Goal: Information Seeking & Learning: Learn about a topic

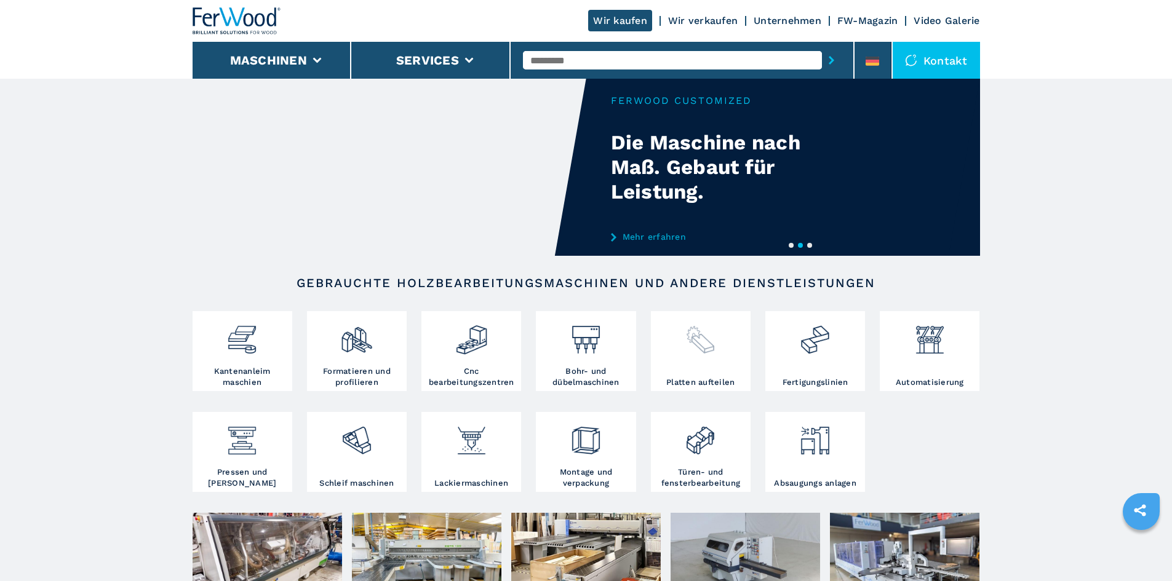
scroll to position [62, 0]
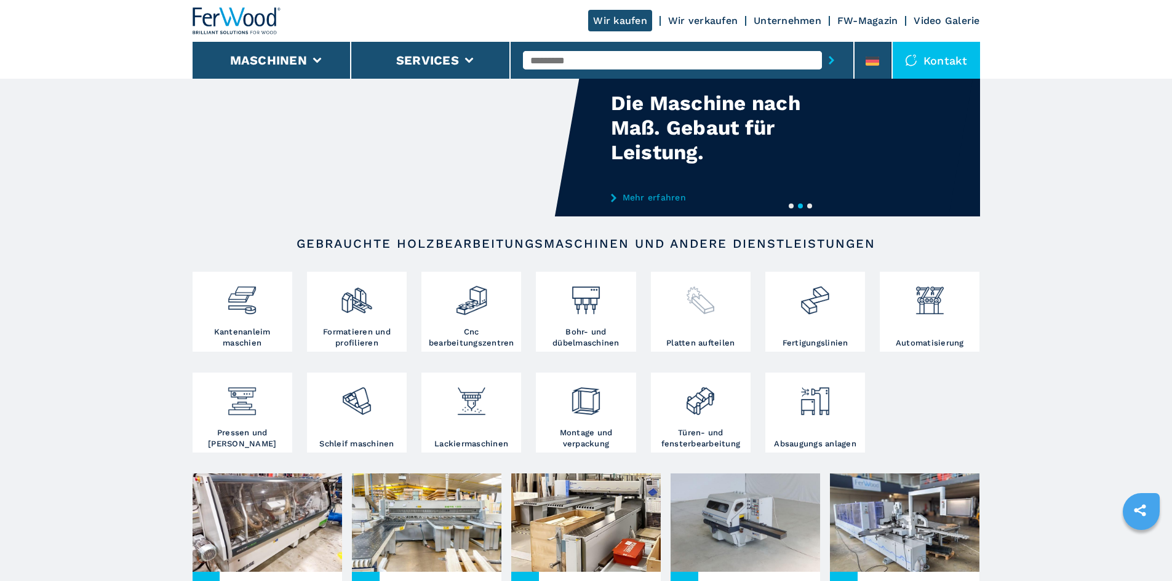
click at [704, 316] on img at bounding box center [700, 296] width 33 height 42
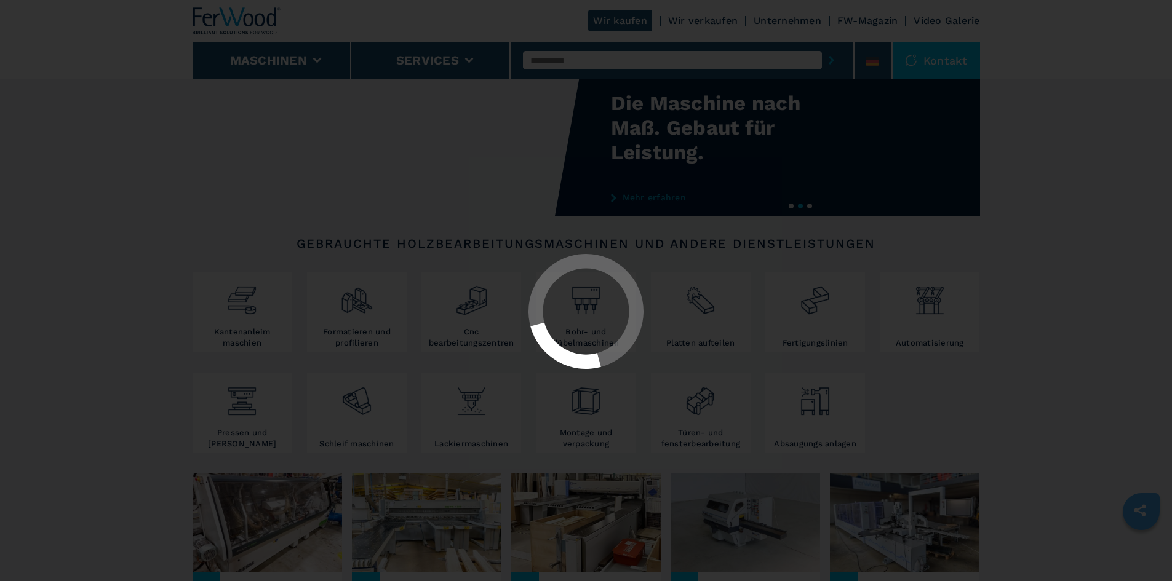
select select "**********"
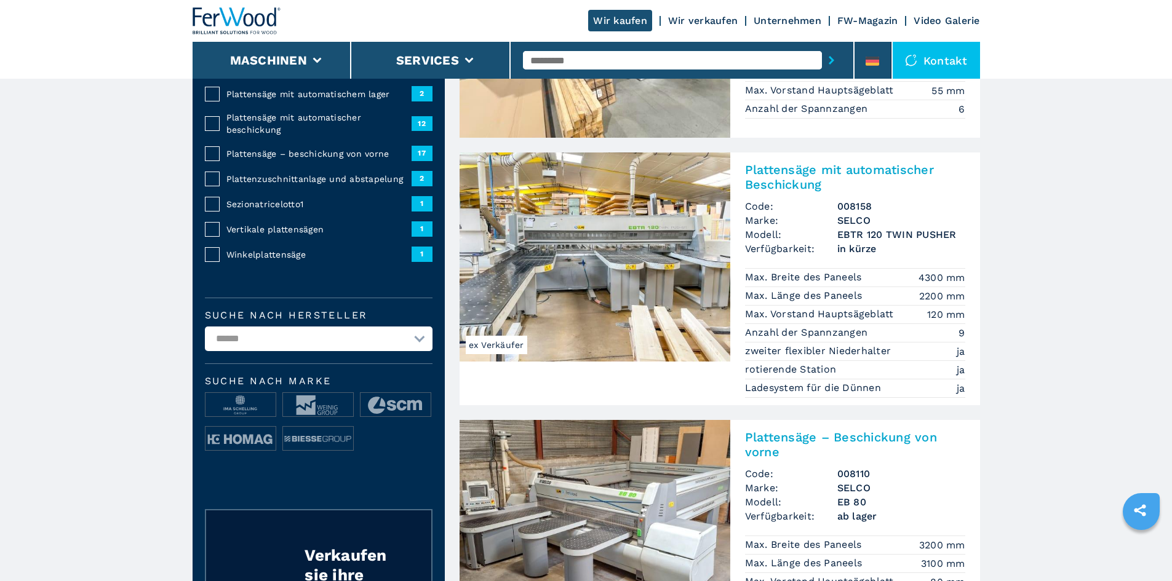
scroll to position [246, 0]
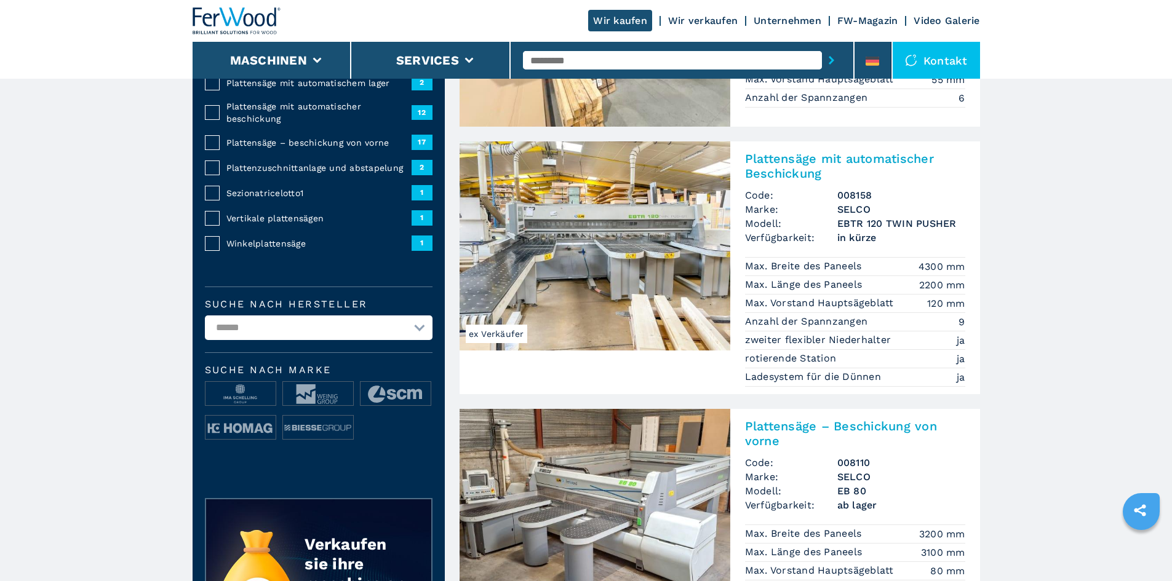
drag, startPoint x: 240, startPoint y: 402, endPoint x: 298, endPoint y: 343, distance: 82.6
click at [298, 340] on select "**********" at bounding box center [319, 328] width 228 height 25
select select "**********"
click at [205, 324] on select "**********" at bounding box center [319, 328] width 228 height 25
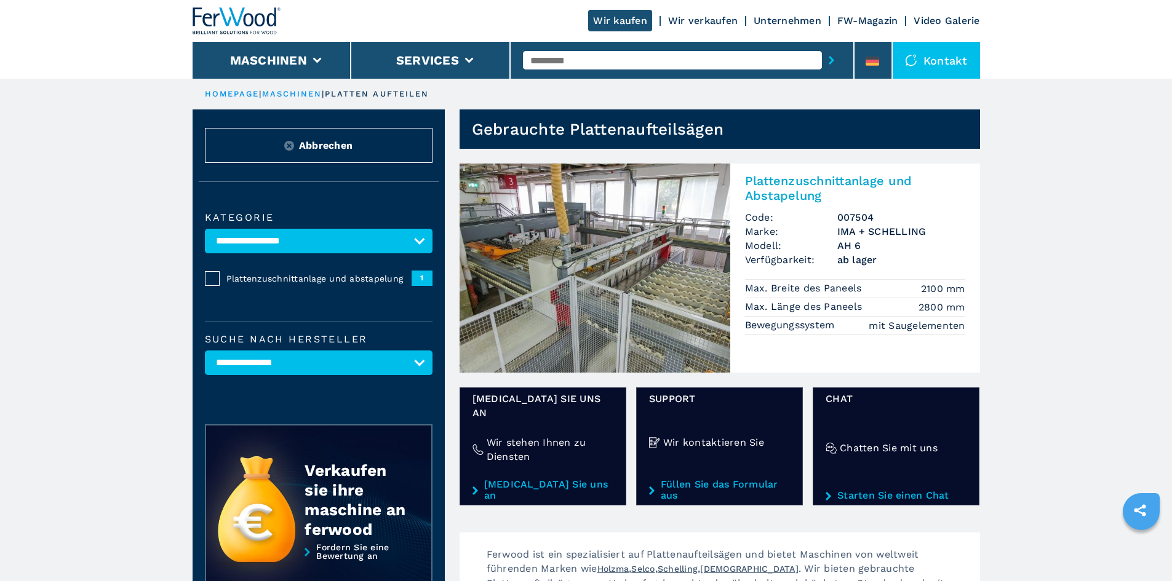
click at [563, 263] on img at bounding box center [594, 268] width 271 height 209
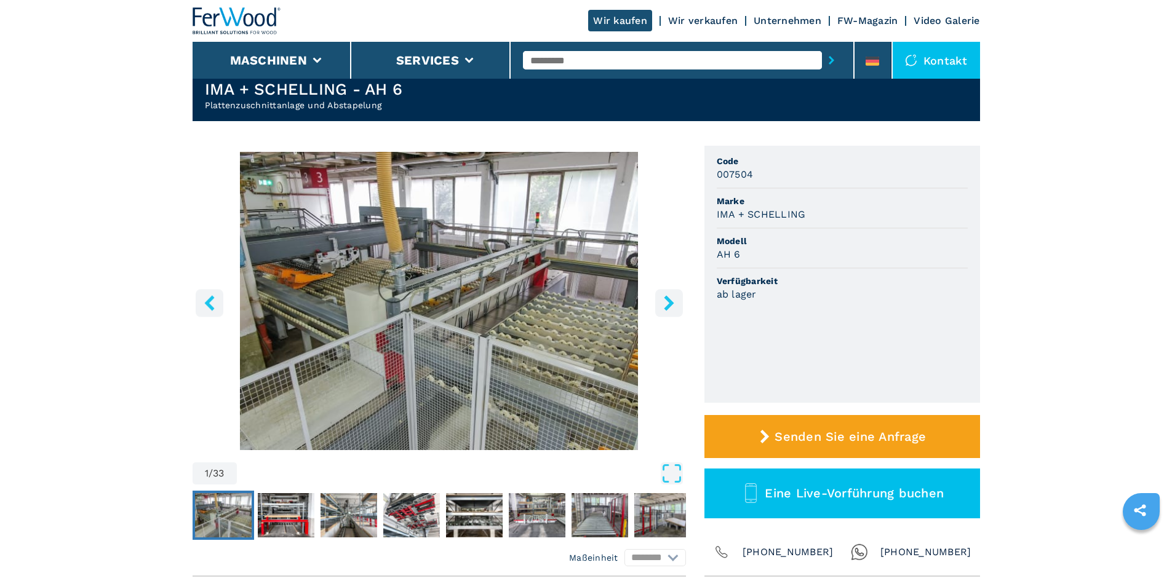
scroll to position [62, 0]
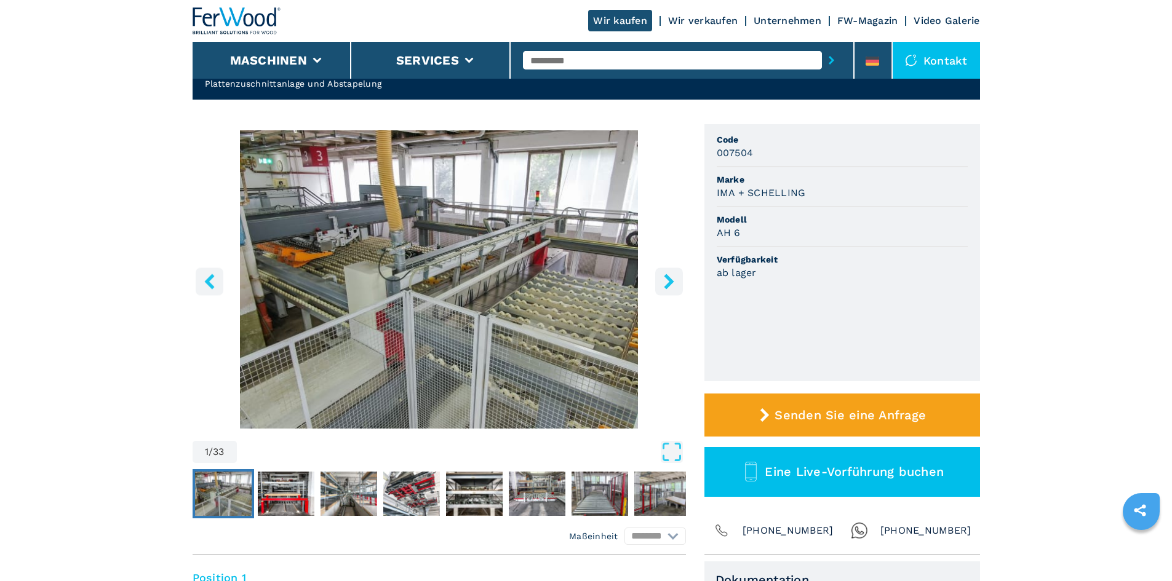
click at [666, 279] on icon "right-button" at bounding box center [668, 281] width 15 height 15
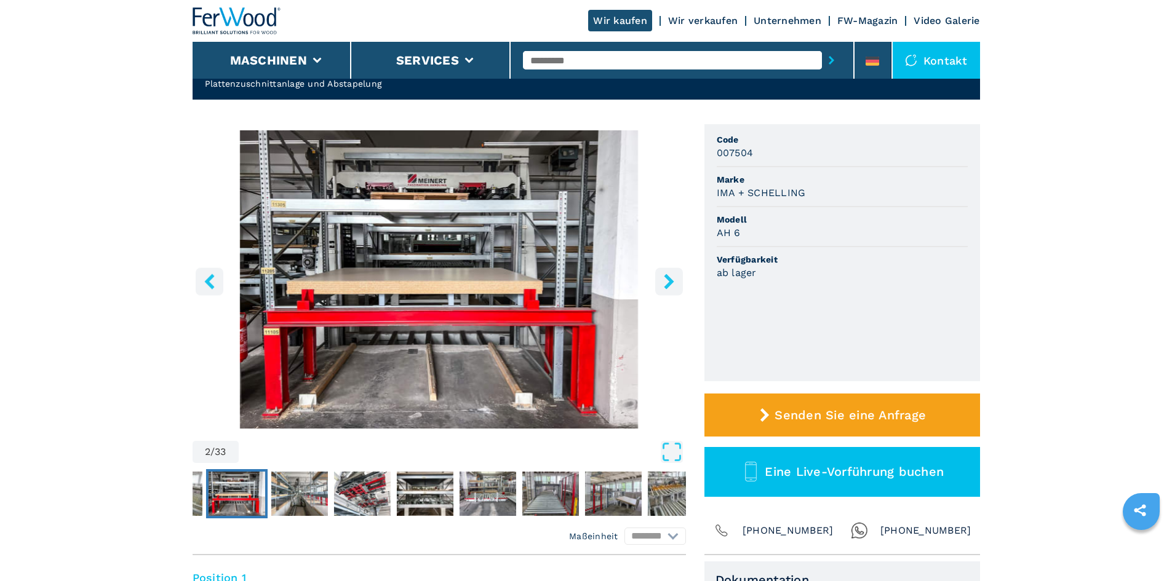
click at [666, 279] on icon "right-button" at bounding box center [668, 281] width 15 height 15
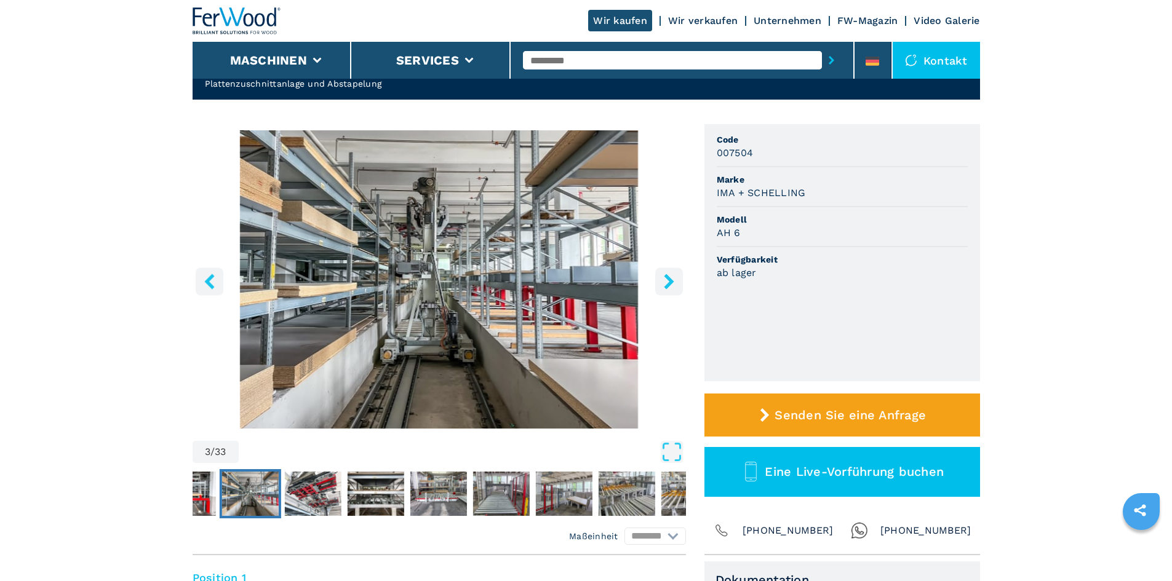
click at [666, 279] on icon "right-button" at bounding box center [668, 281] width 15 height 15
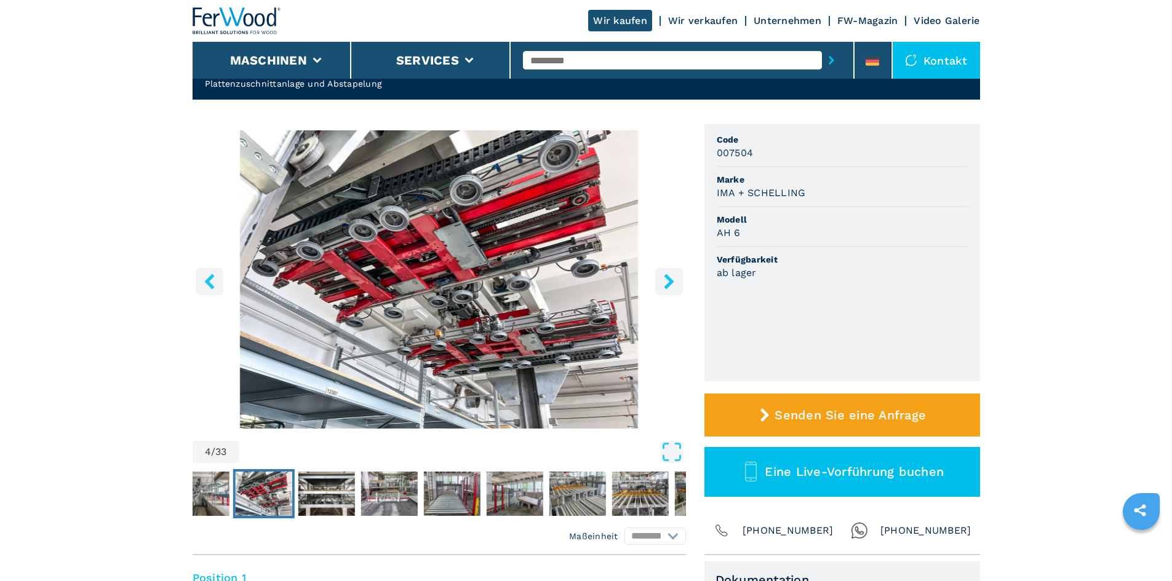
click at [666, 279] on icon "right-button" at bounding box center [668, 281] width 15 height 15
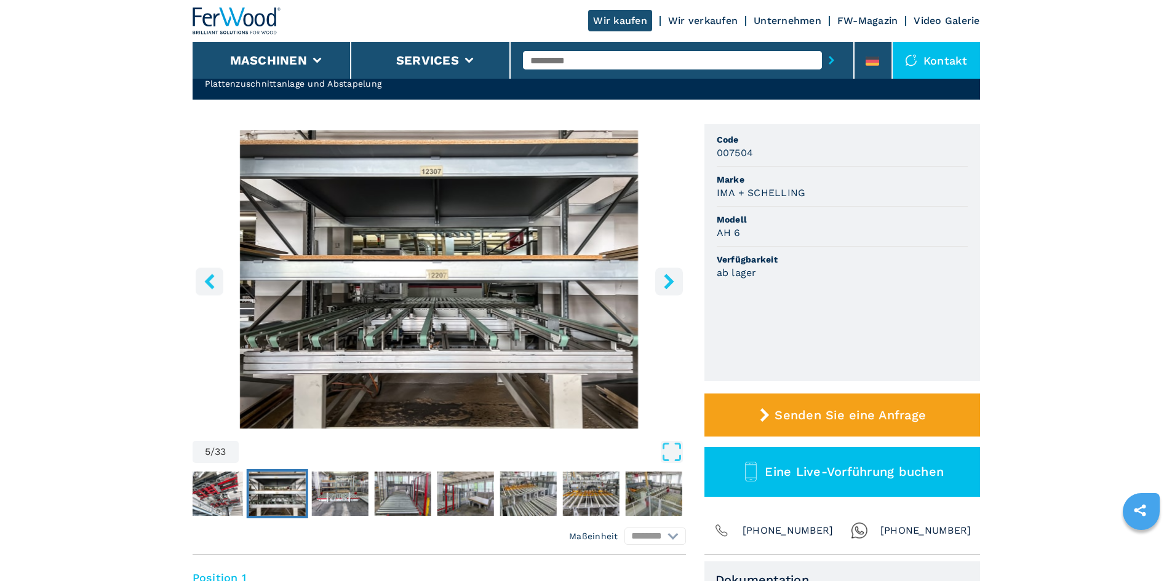
click at [666, 279] on icon "right-button" at bounding box center [668, 281] width 15 height 15
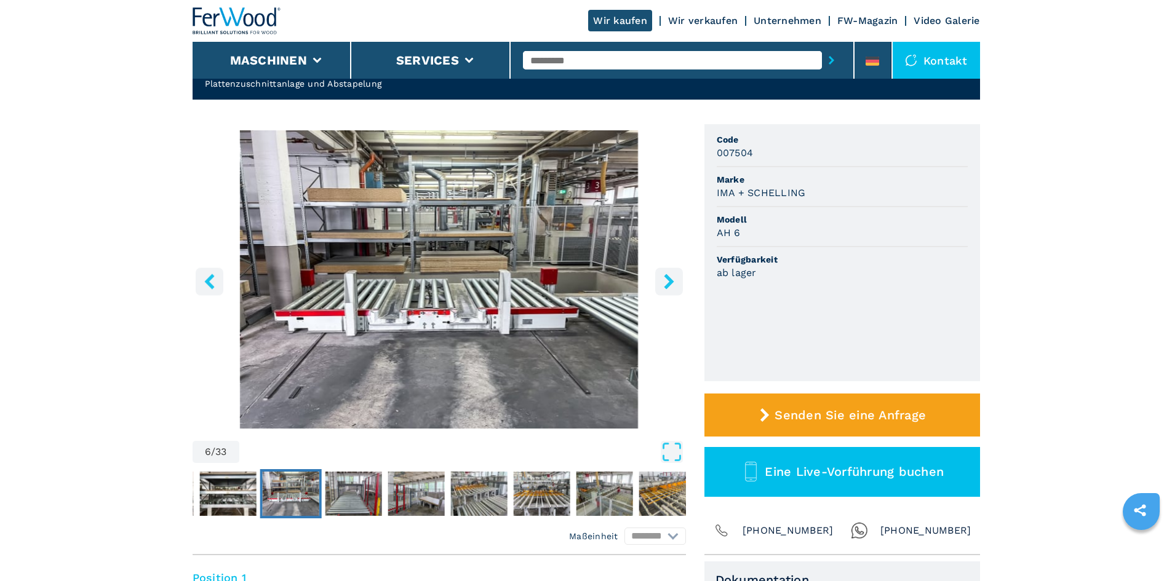
click at [666, 279] on icon "right-button" at bounding box center [668, 281] width 15 height 15
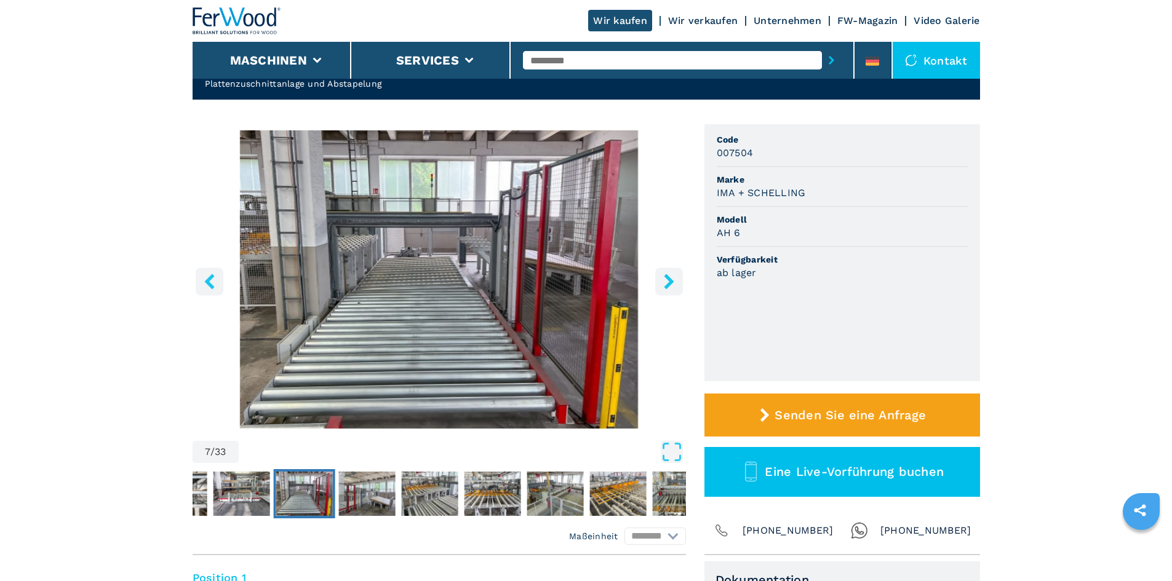
click at [666, 279] on icon "right-button" at bounding box center [668, 281] width 15 height 15
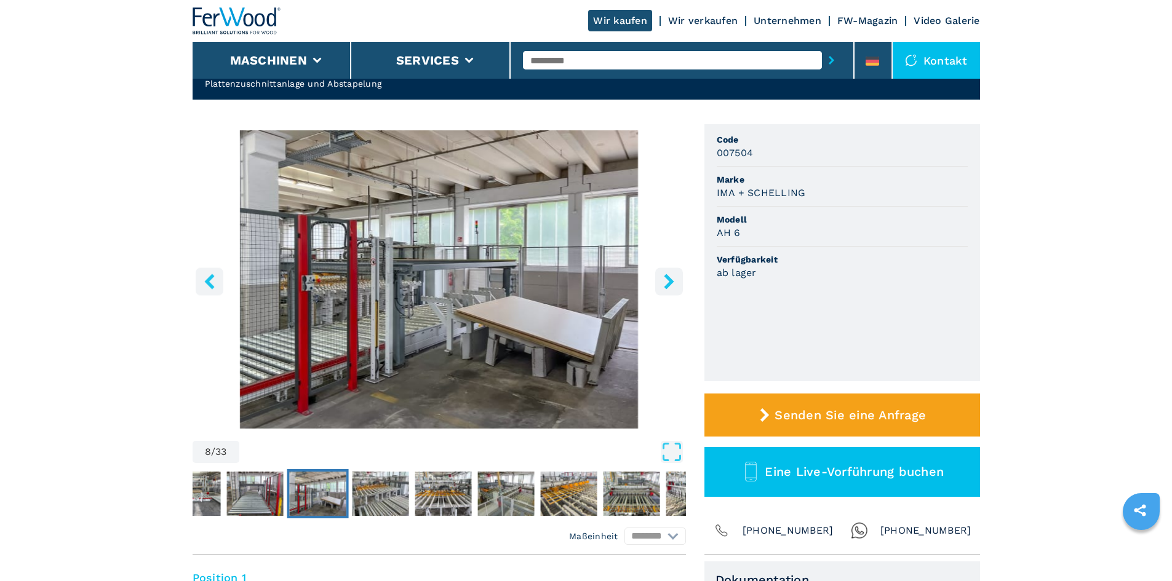
click at [661, 277] on icon "right-button" at bounding box center [668, 281] width 15 height 15
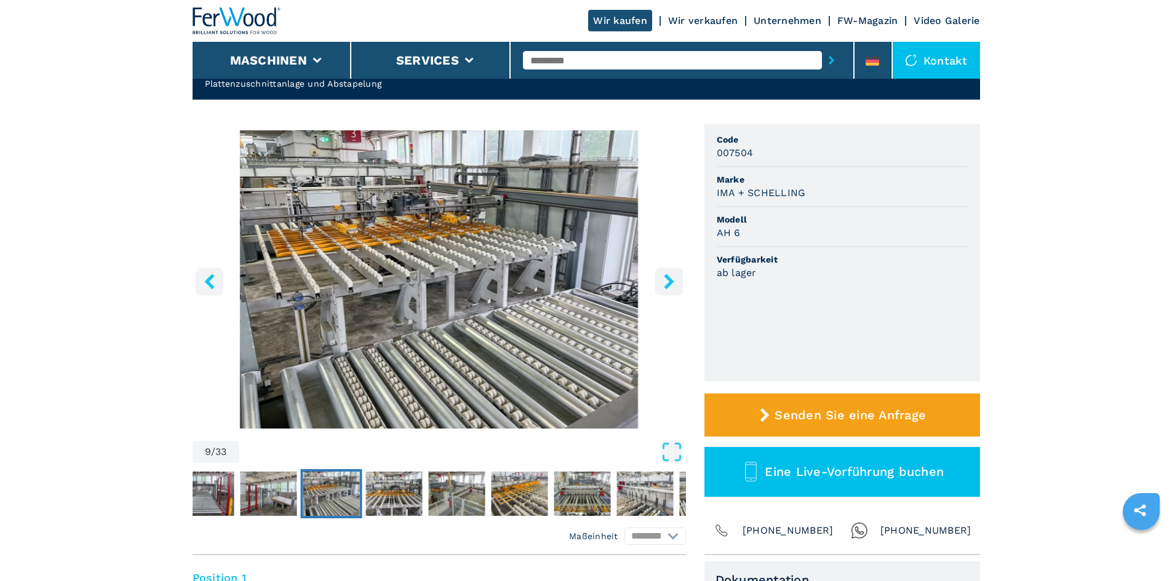
click at [661, 277] on icon "right-button" at bounding box center [668, 281] width 15 height 15
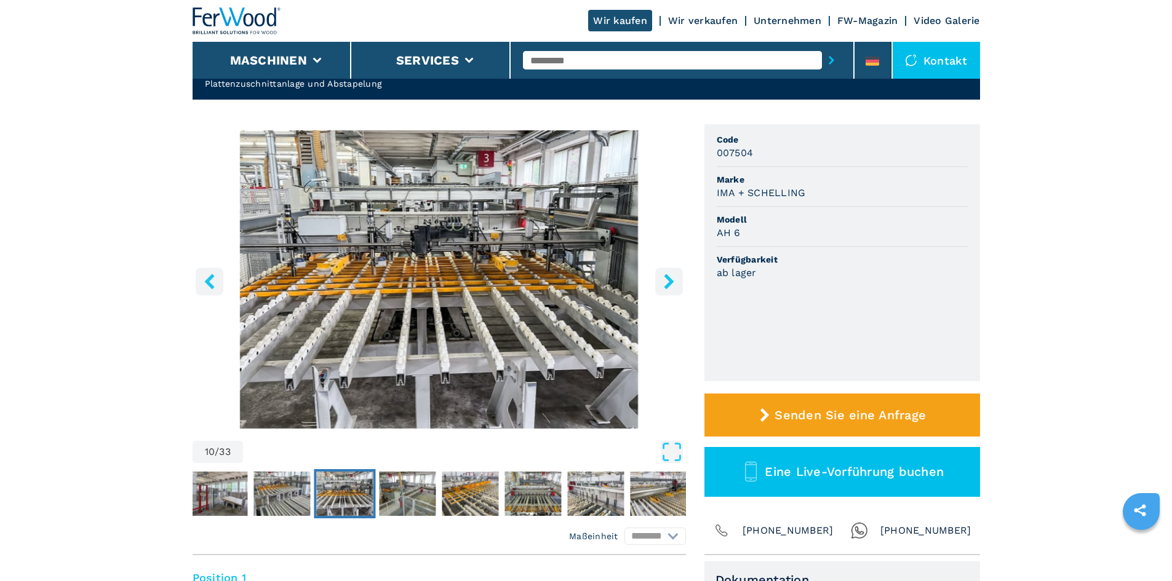
click at [661, 277] on icon "right-button" at bounding box center [668, 281] width 15 height 15
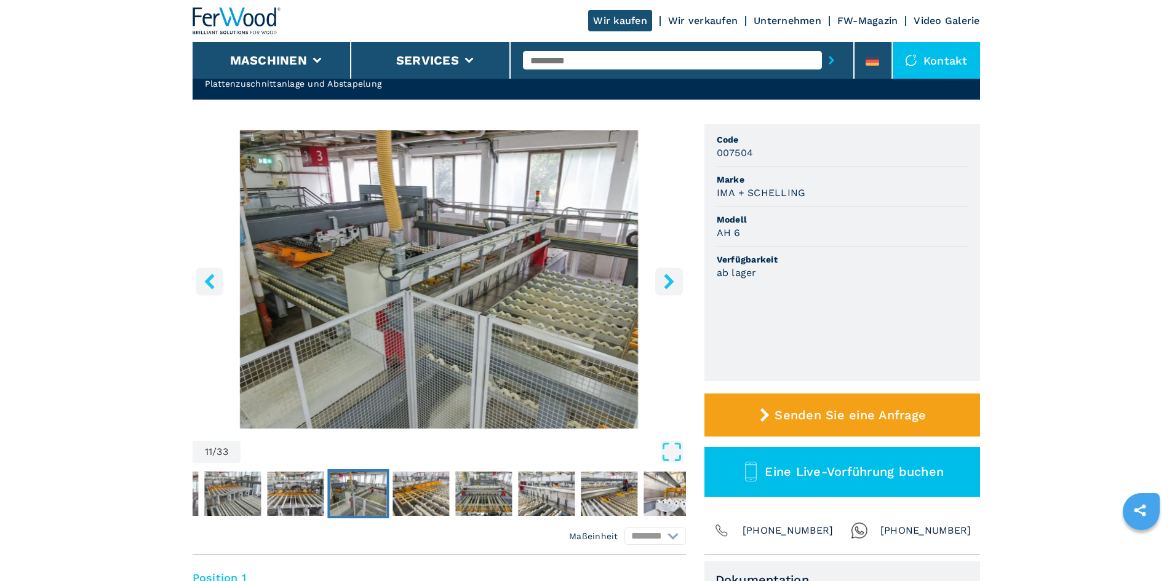
click at [661, 277] on icon "right-button" at bounding box center [668, 281] width 15 height 15
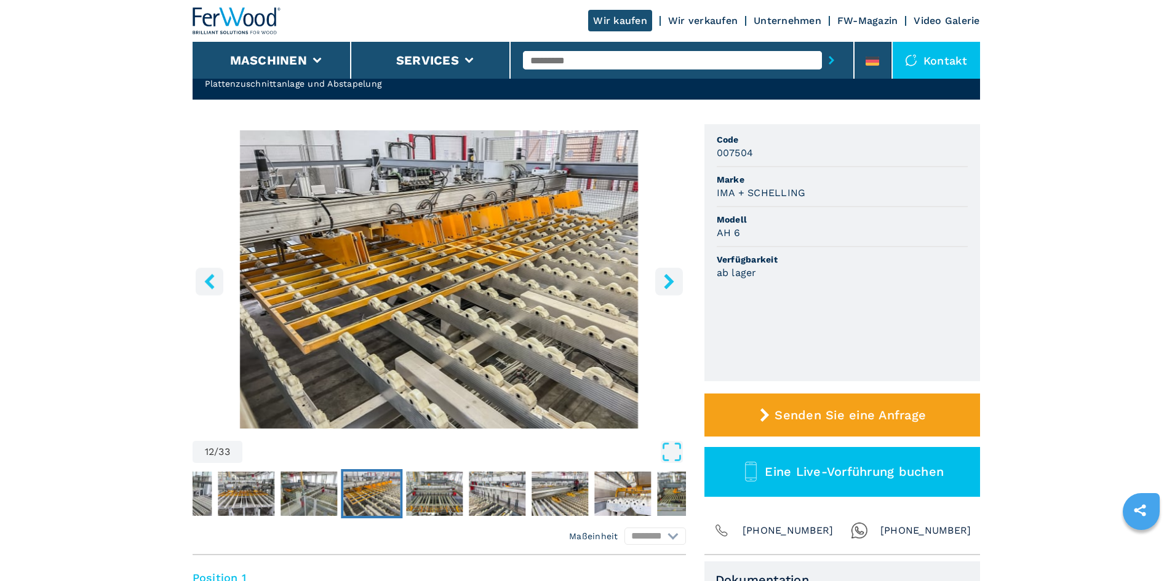
click at [661, 277] on icon "right-button" at bounding box center [668, 281] width 15 height 15
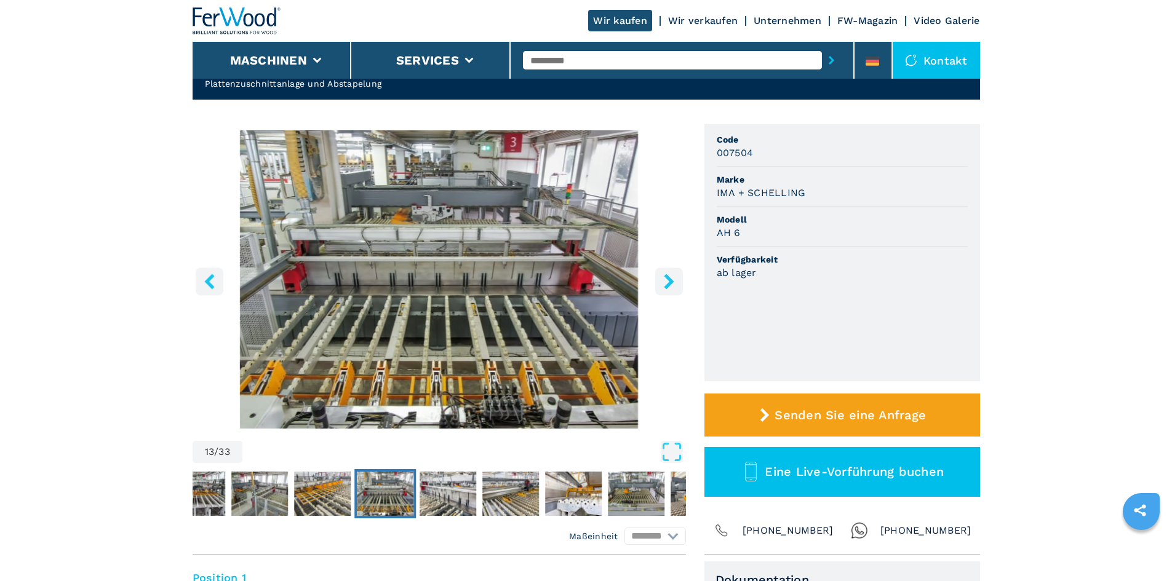
click at [661, 277] on icon "right-button" at bounding box center [668, 281] width 15 height 15
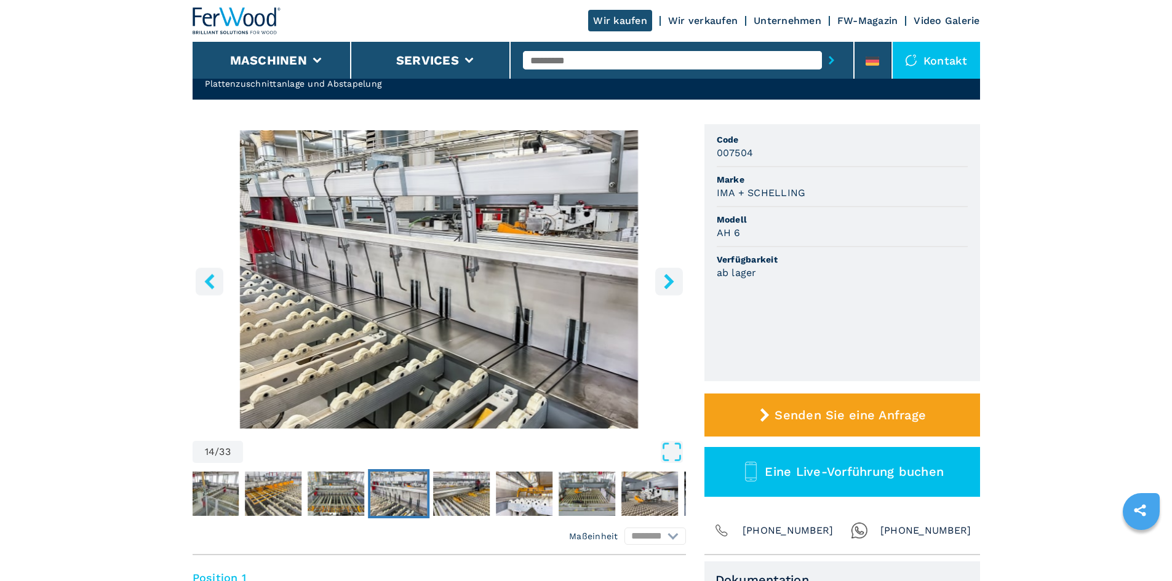
click at [661, 277] on icon "right-button" at bounding box center [668, 281] width 15 height 15
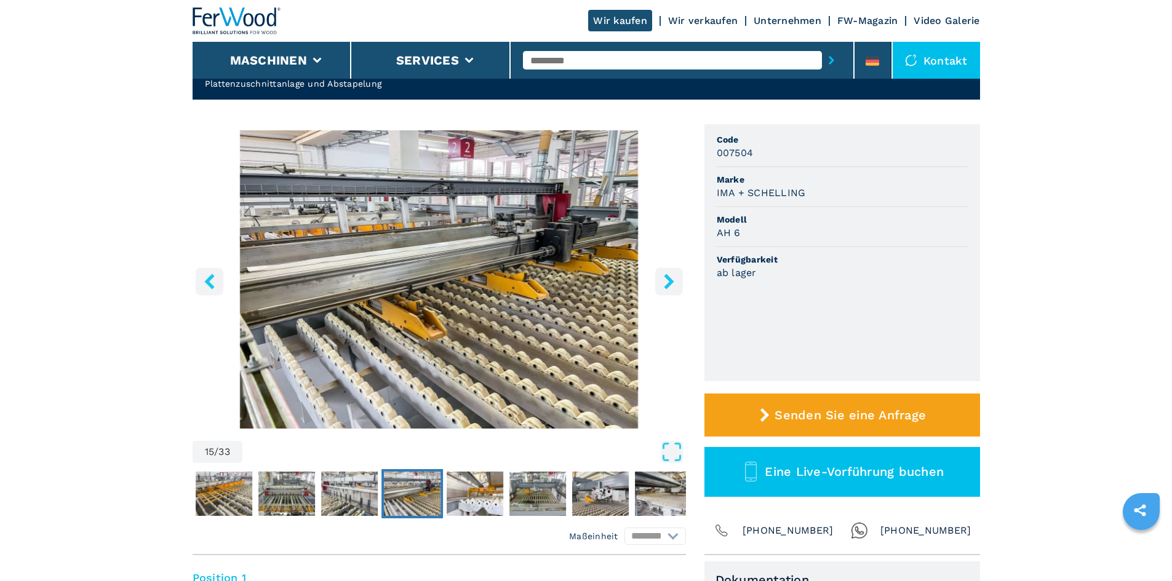
click at [661, 277] on icon "right-button" at bounding box center [668, 281] width 15 height 15
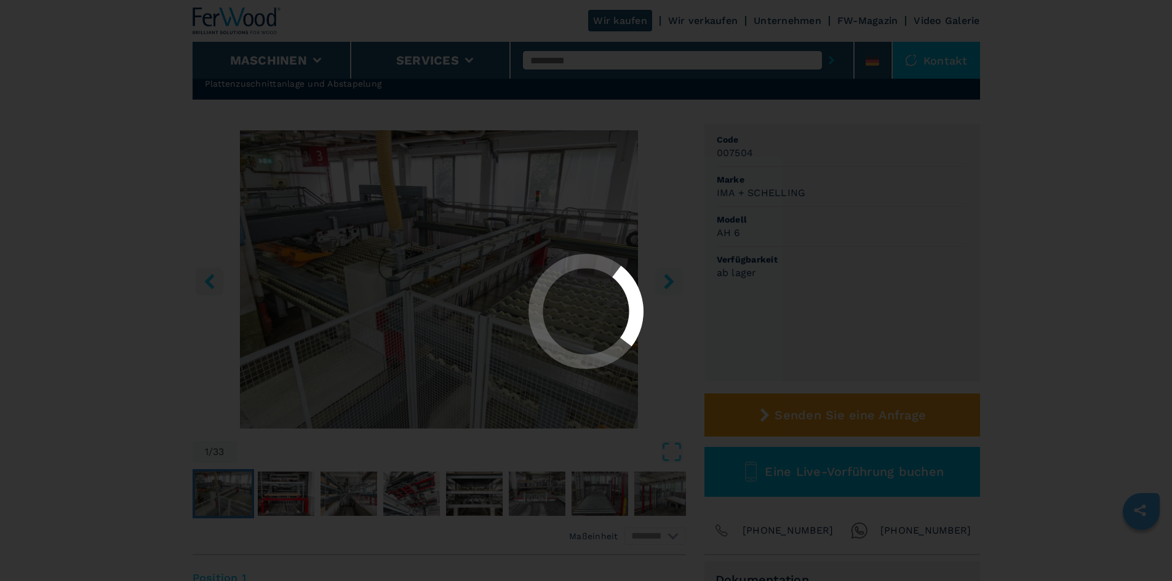
select select "**********"
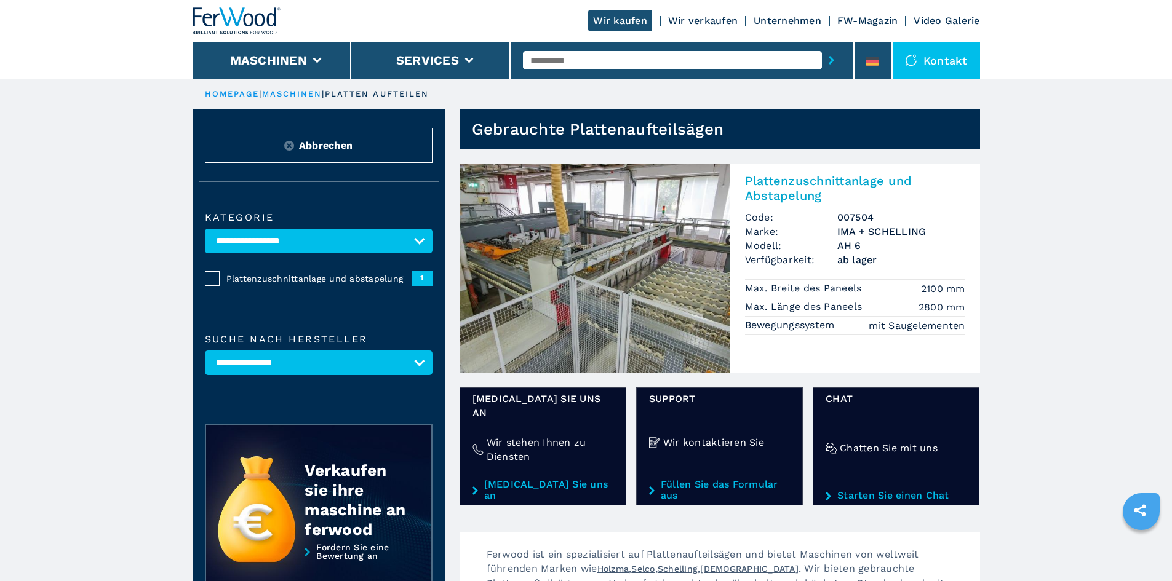
select select
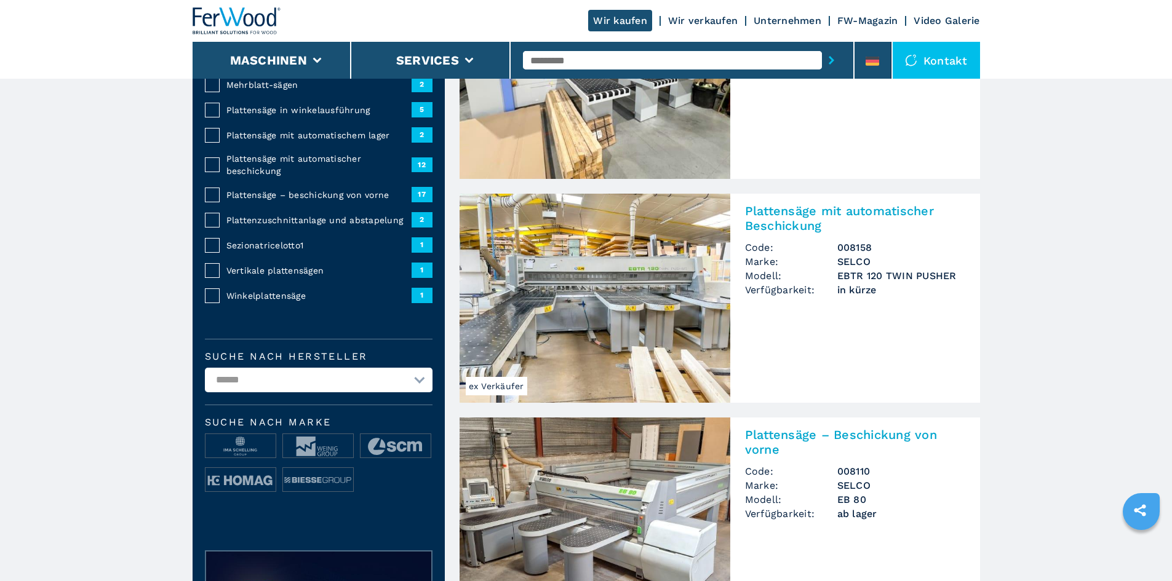
scroll to position [369, 0]
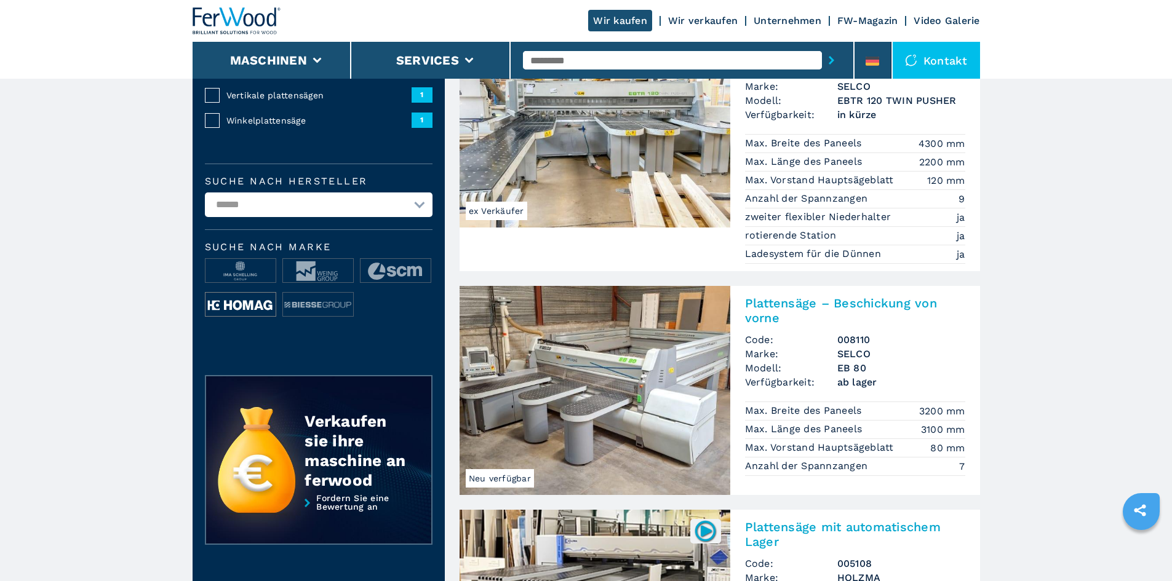
click at [242, 313] on img at bounding box center [240, 305] width 70 height 25
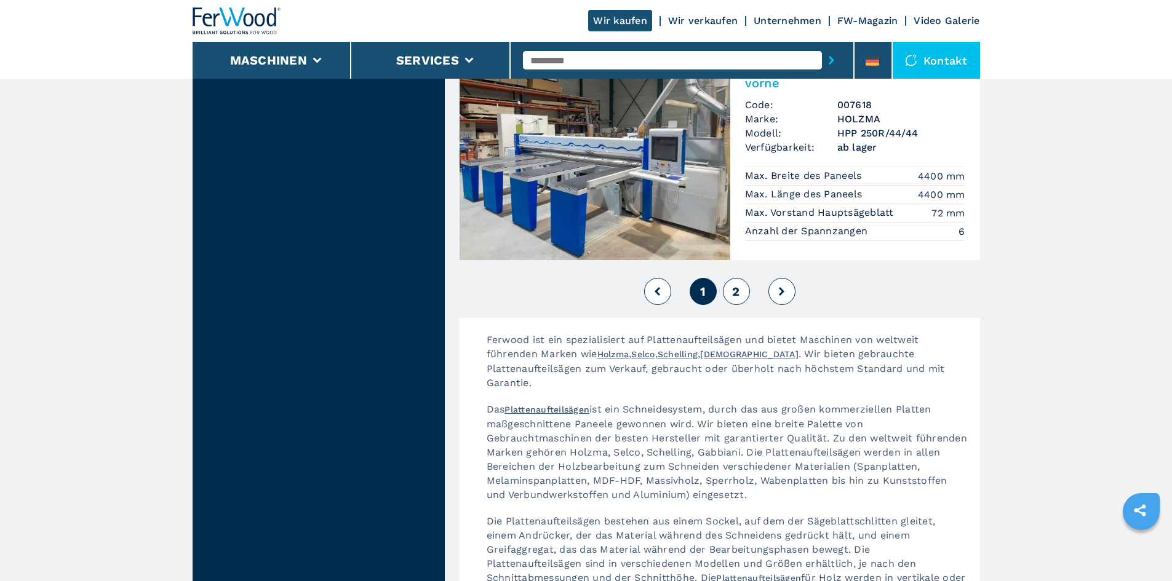
scroll to position [2829, 0]
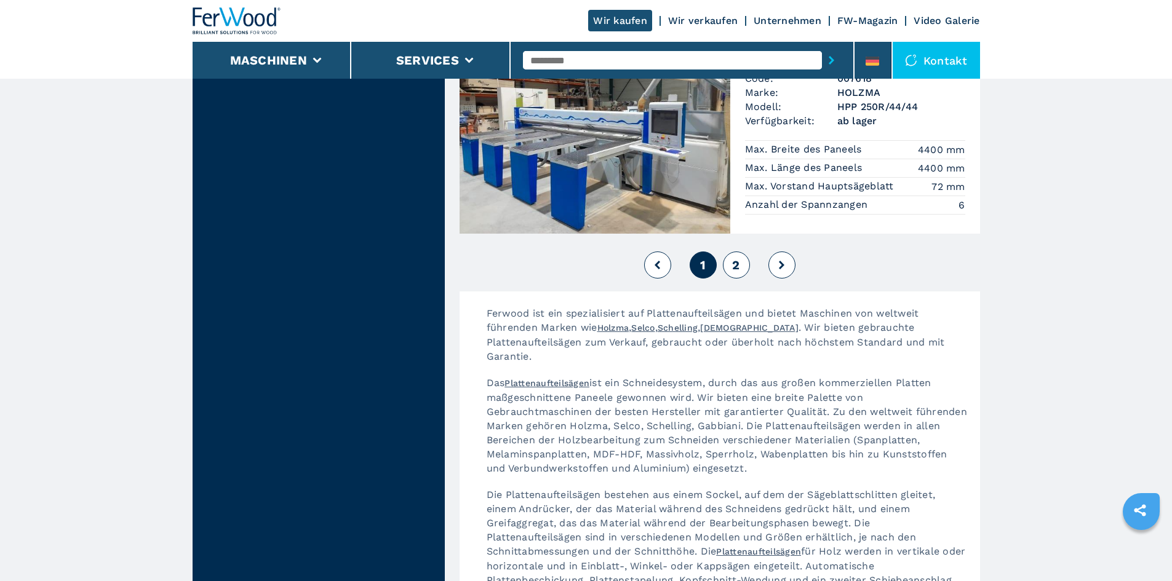
click at [737, 252] on button "2" at bounding box center [736, 265] width 27 height 27
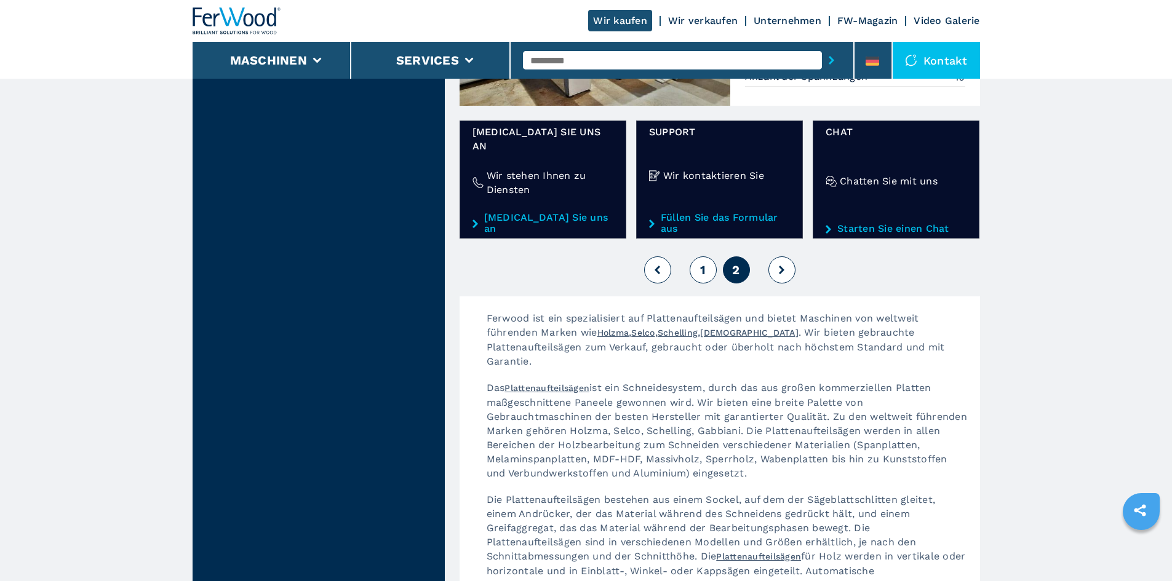
scroll to position [1292, 0]
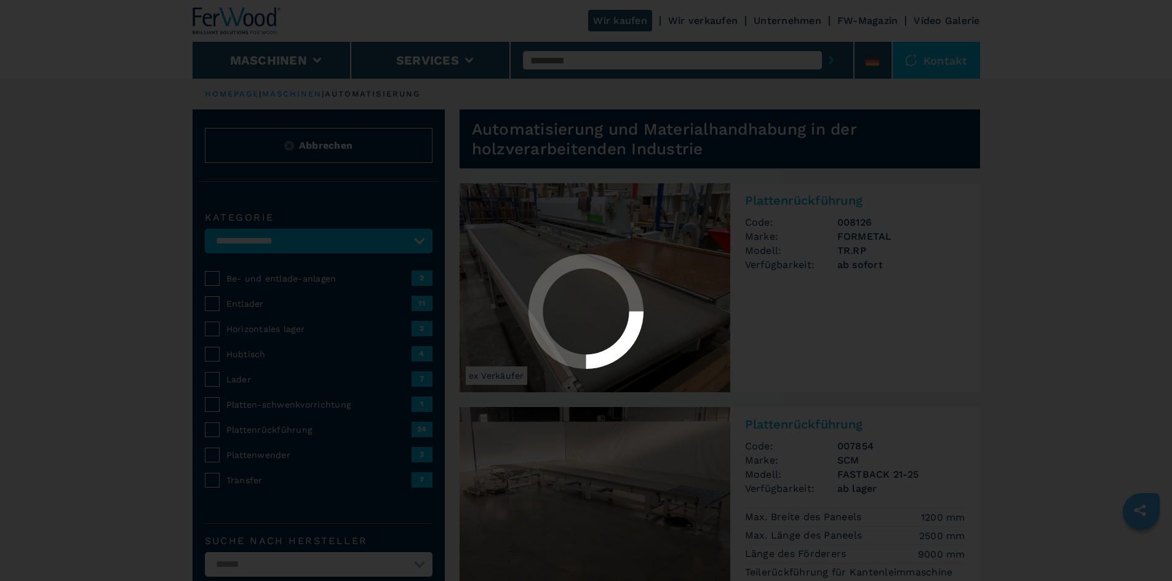
select select "**********"
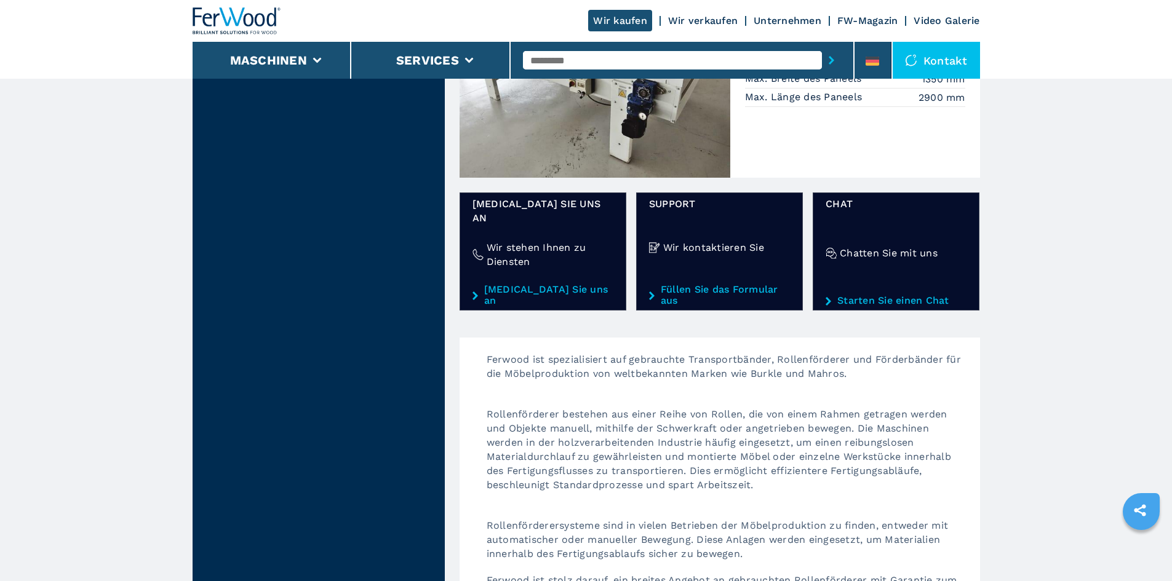
scroll to position [1722, 0]
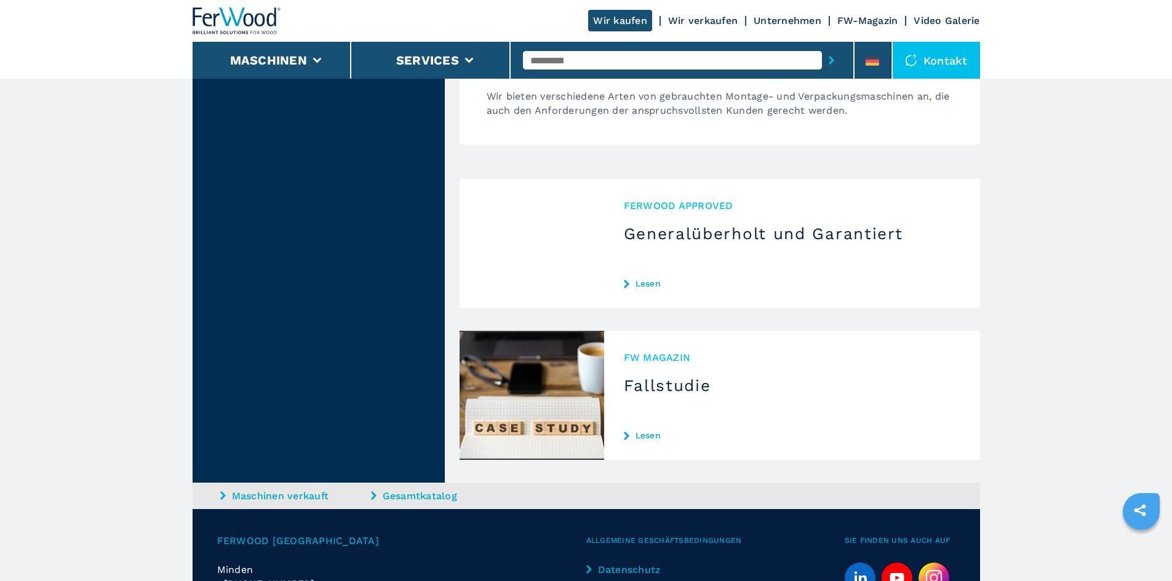
scroll to position [2883, 0]
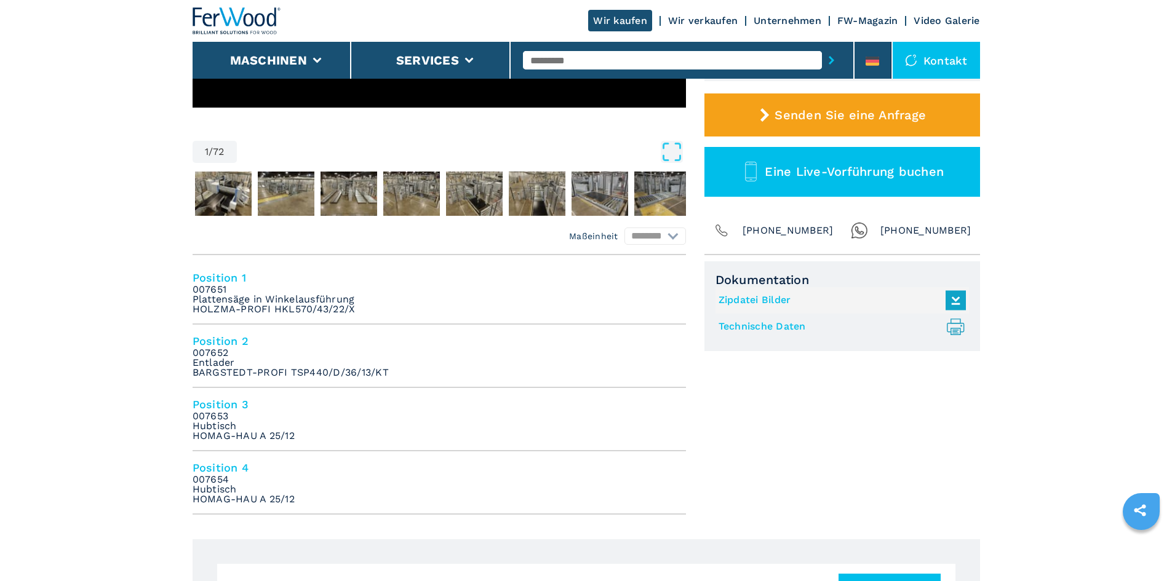
scroll to position [369, 0]
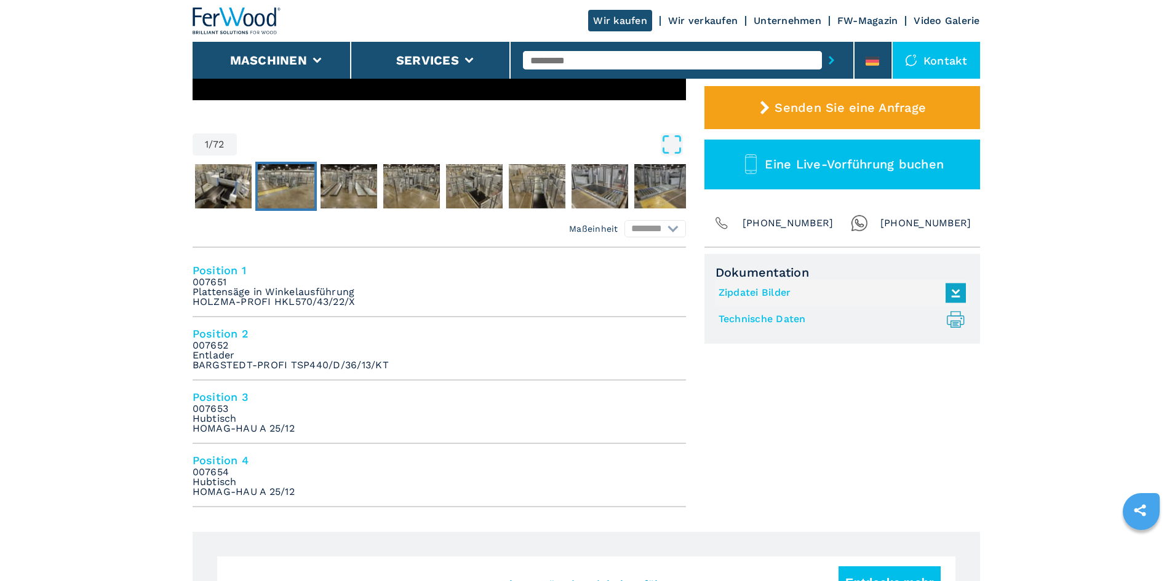
click at [284, 196] on img "Go to Slide 3" at bounding box center [286, 186] width 57 height 44
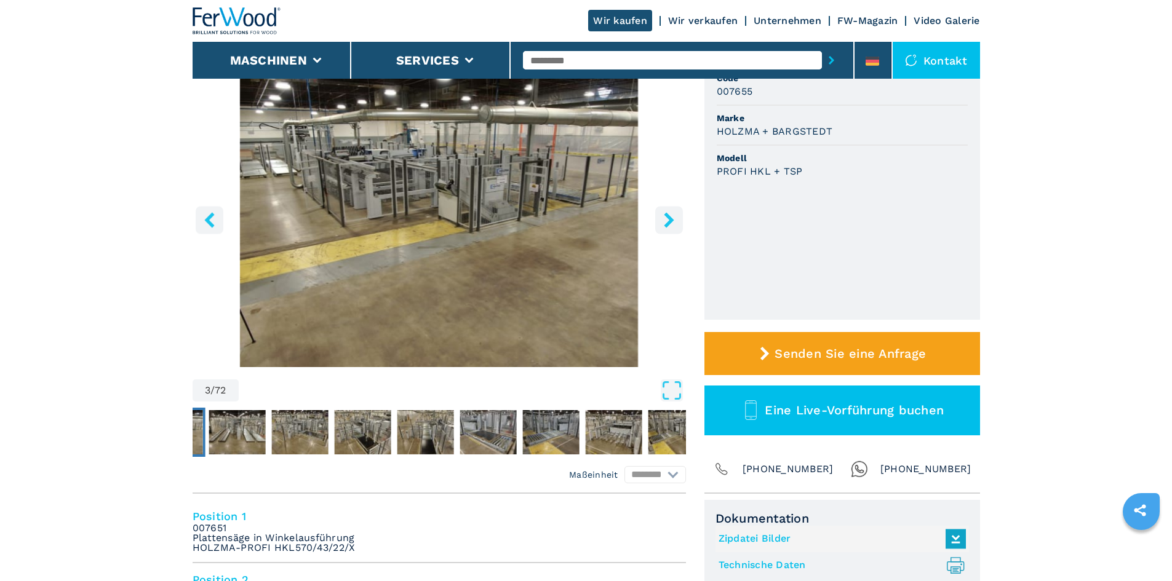
scroll to position [62, 0]
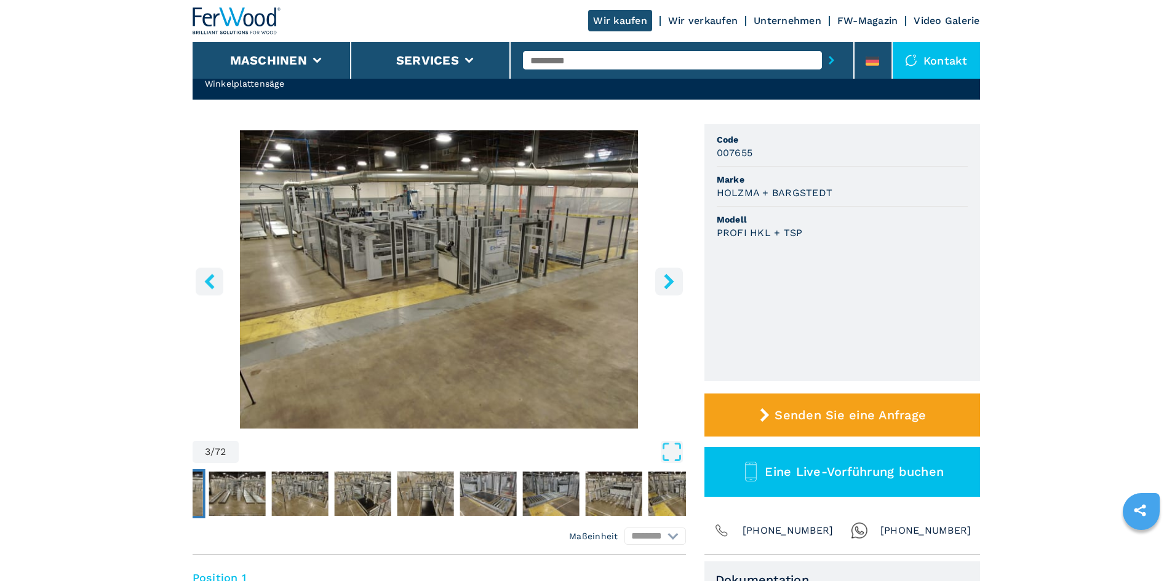
click at [672, 280] on icon "right-button" at bounding box center [669, 281] width 10 height 15
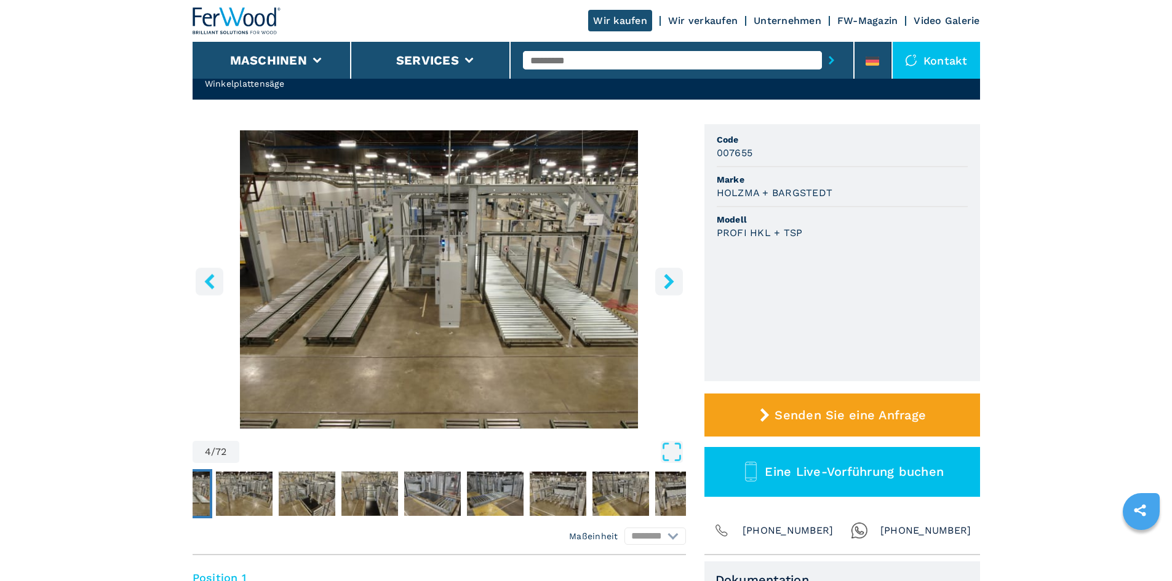
click at [672, 280] on icon "right-button" at bounding box center [669, 281] width 10 height 15
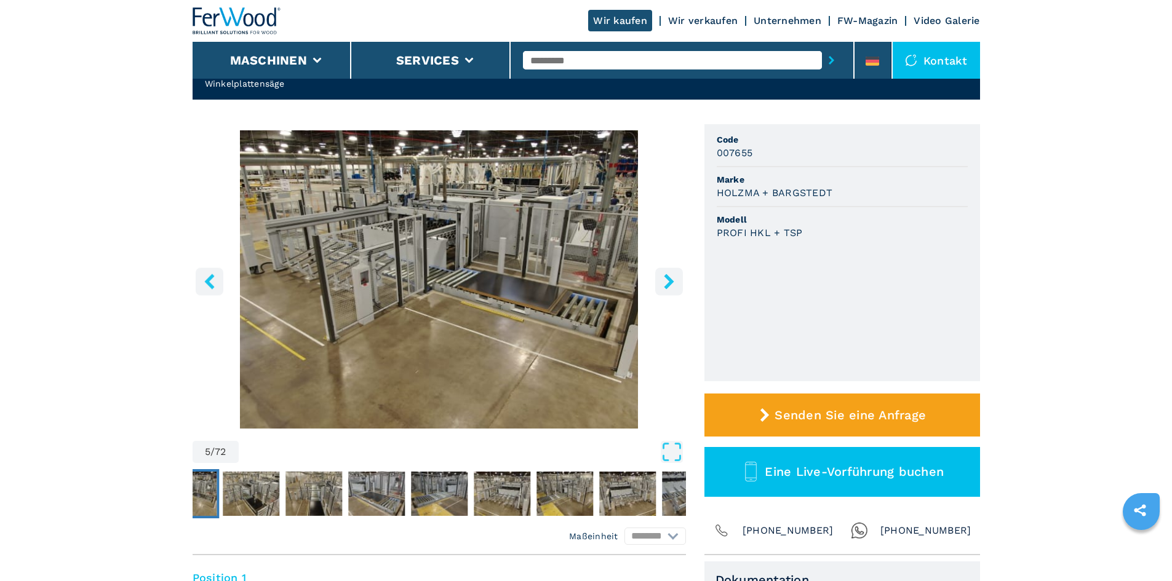
click at [672, 280] on icon "right-button" at bounding box center [669, 281] width 10 height 15
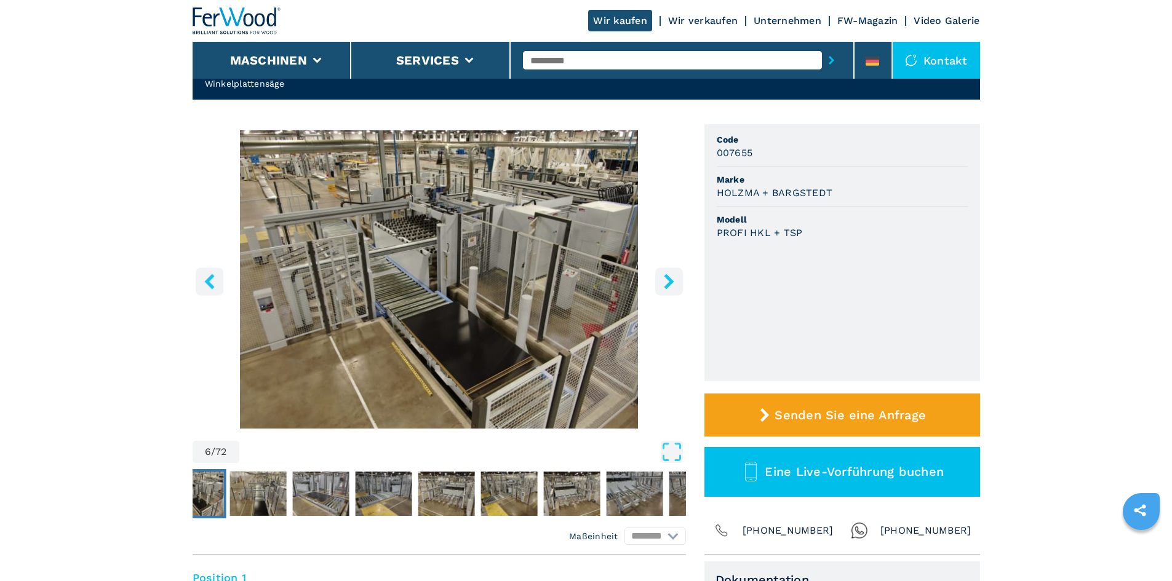
click at [672, 280] on icon "right-button" at bounding box center [669, 281] width 10 height 15
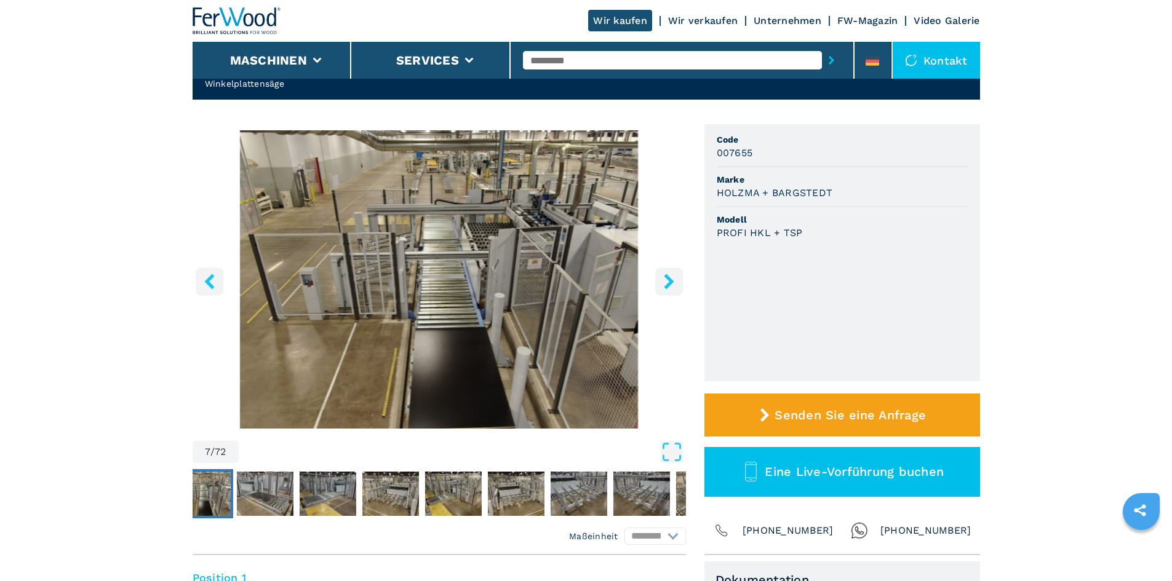
click at [672, 280] on icon "right-button" at bounding box center [669, 281] width 10 height 15
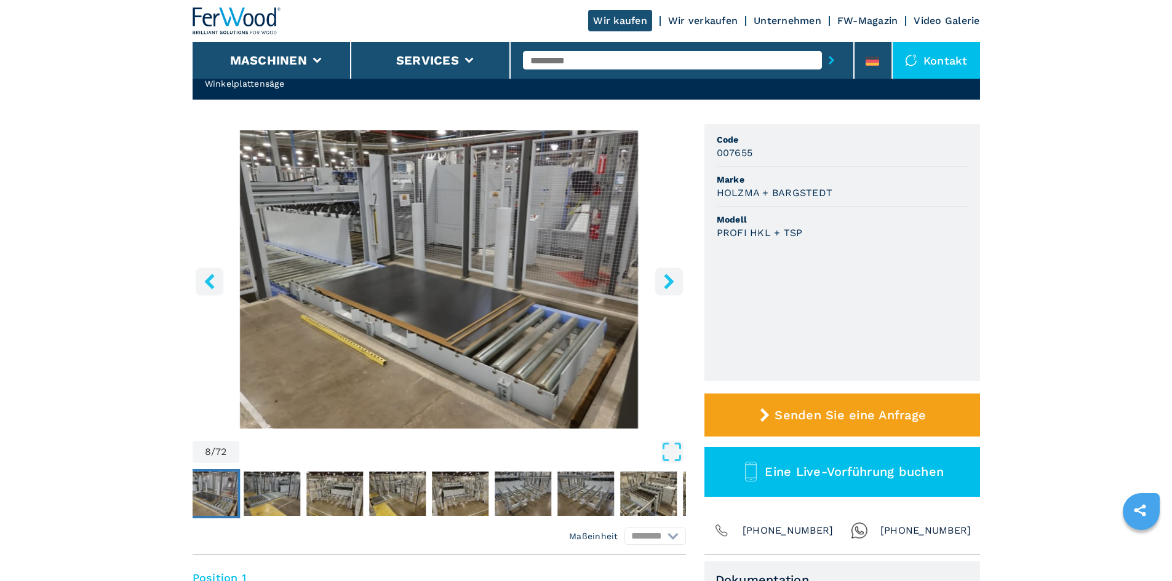
click at [672, 280] on icon "right-button" at bounding box center [669, 281] width 10 height 15
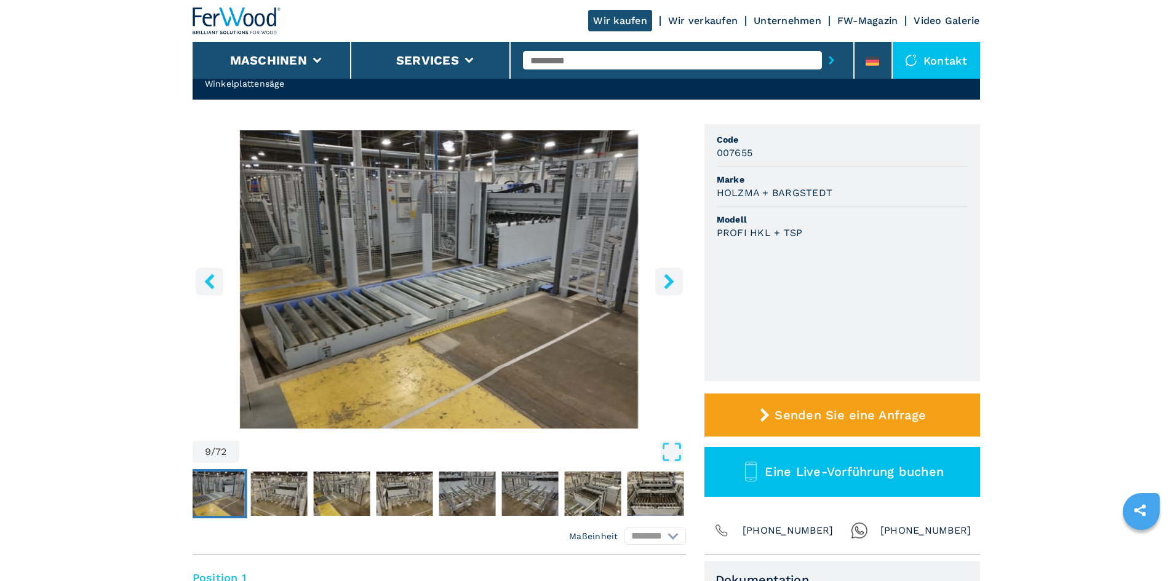
click at [672, 280] on icon "right-button" at bounding box center [669, 281] width 10 height 15
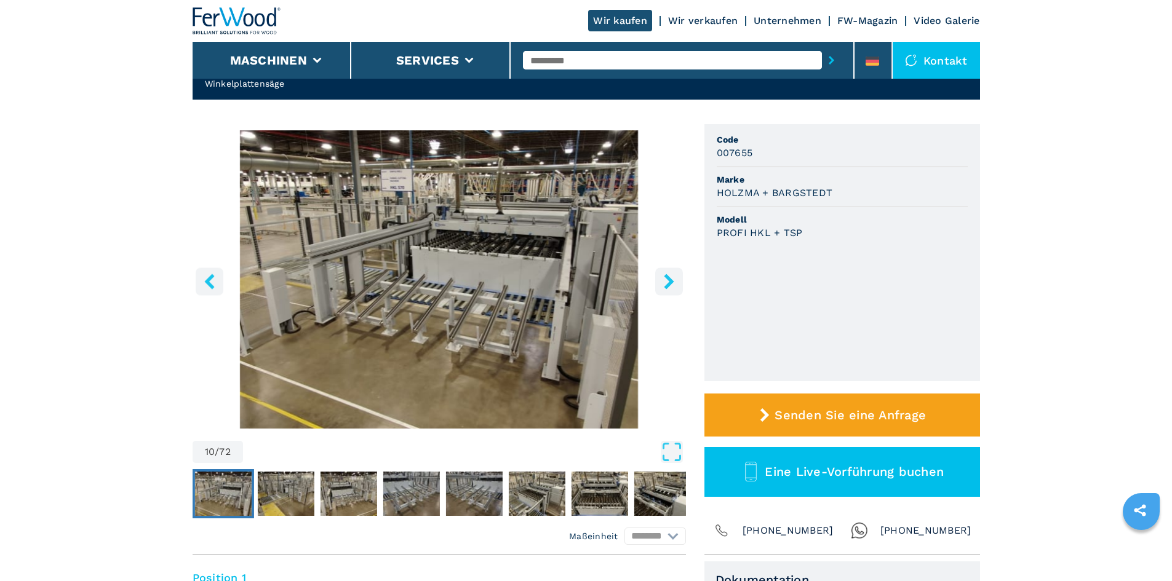
click at [672, 280] on icon "right-button" at bounding box center [669, 281] width 10 height 15
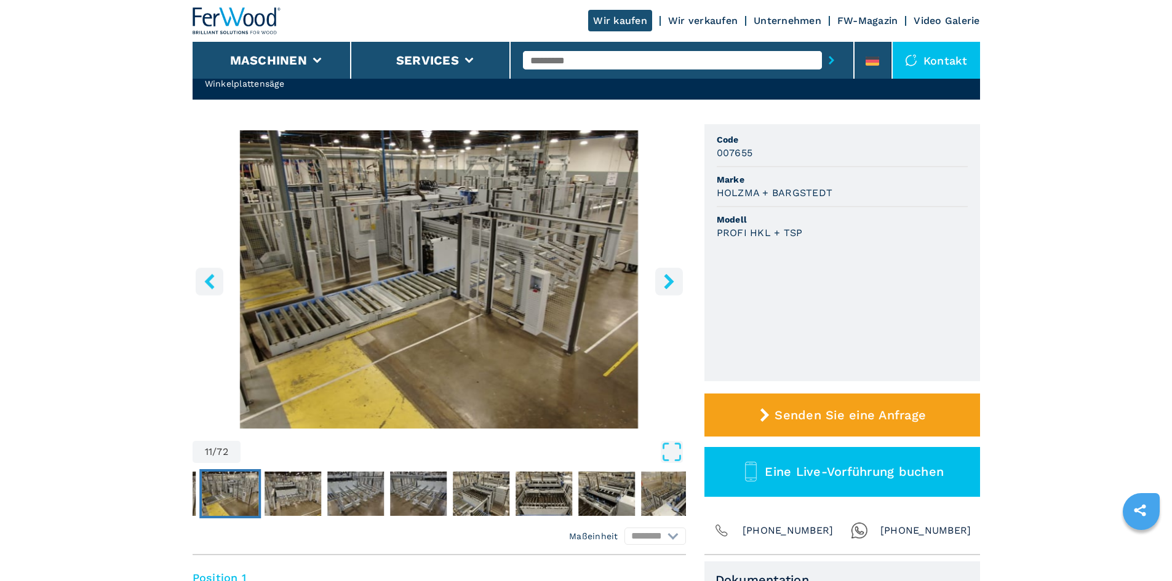
click at [672, 280] on icon "right-button" at bounding box center [669, 281] width 10 height 15
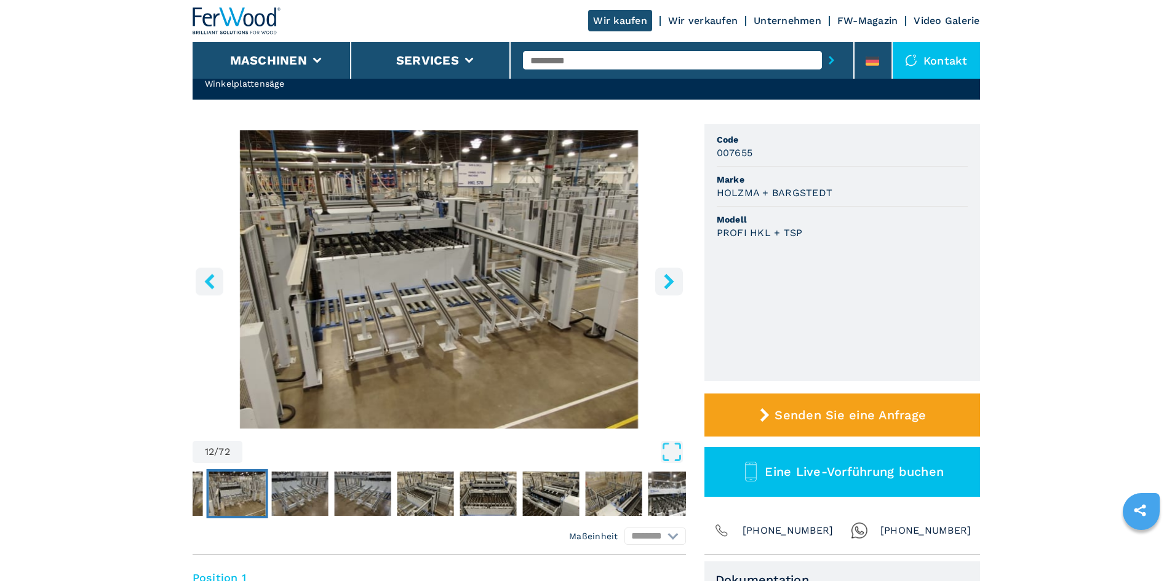
click at [672, 280] on icon "right-button" at bounding box center [669, 281] width 10 height 15
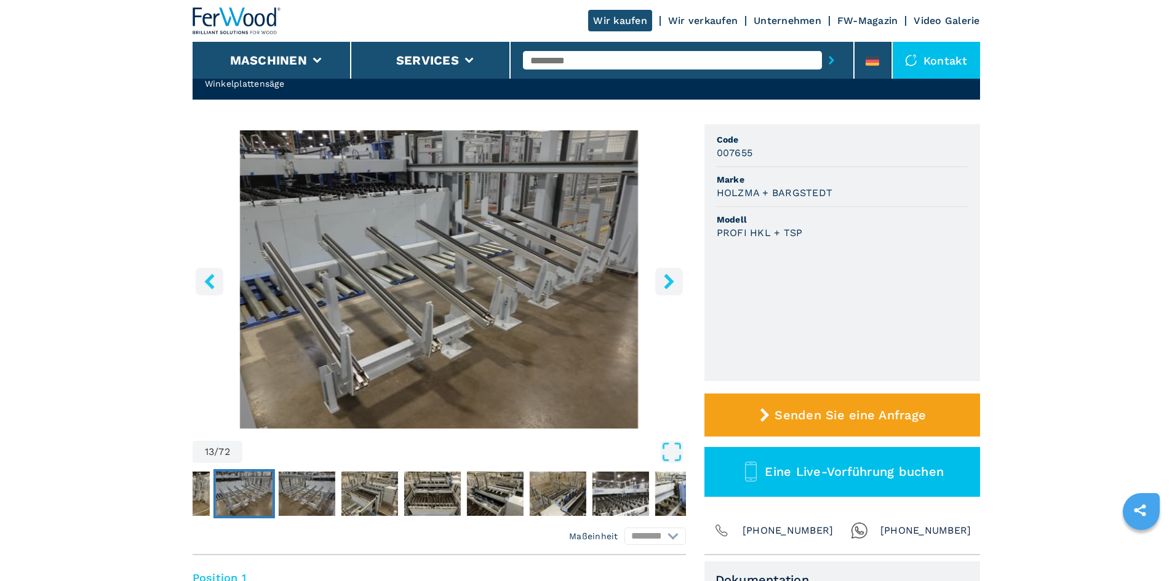
click at [672, 280] on icon "right-button" at bounding box center [669, 281] width 10 height 15
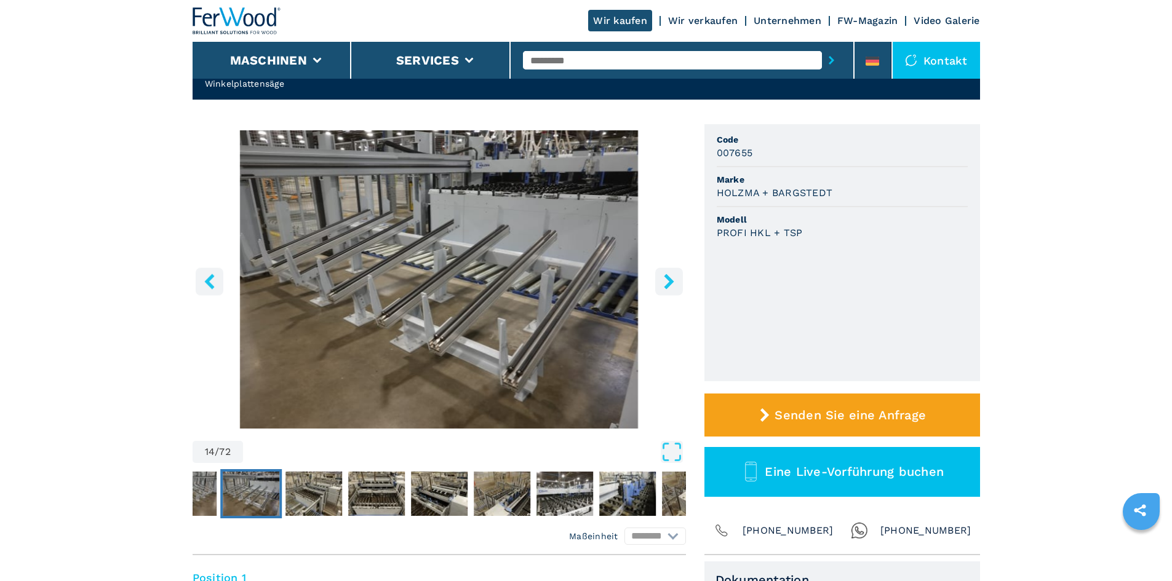
click at [672, 280] on icon "right-button" at bounding box center [669, 281] width 10 height 15
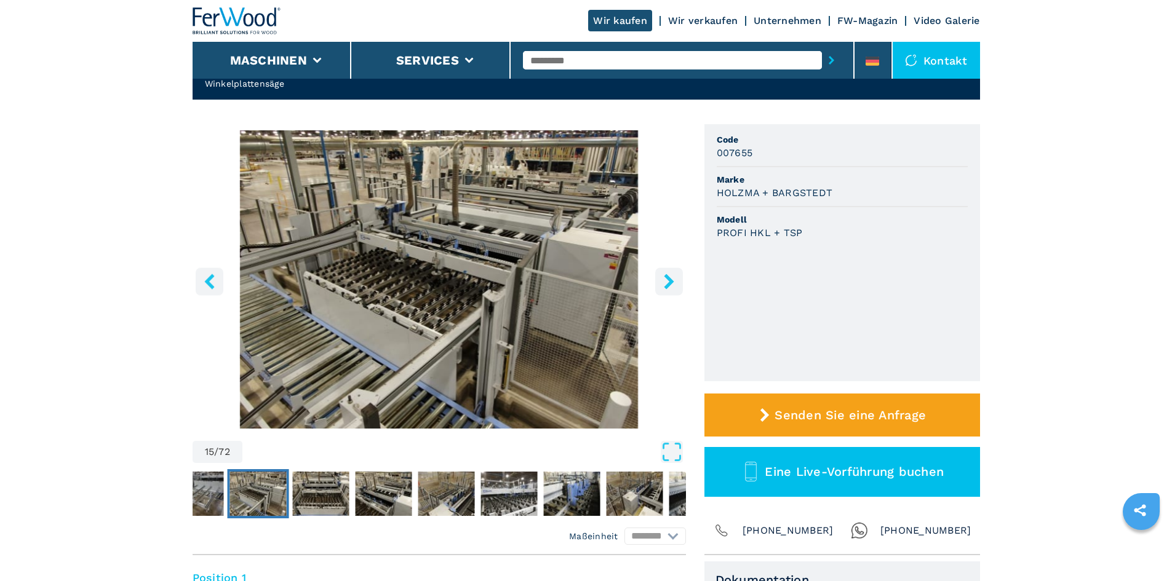
click at [672, 280] on icon "right-button" at bounding box center [669, 281] width 10 height 15
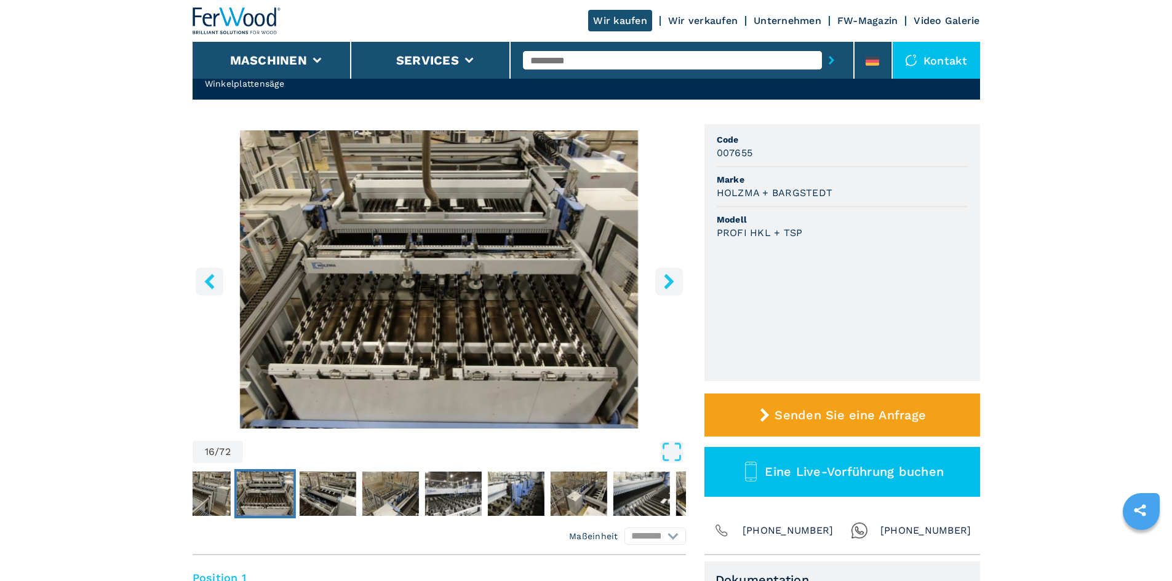
click at [672, 280] on icon "right-button" at bounding box center [669, 281] width 10 height 15
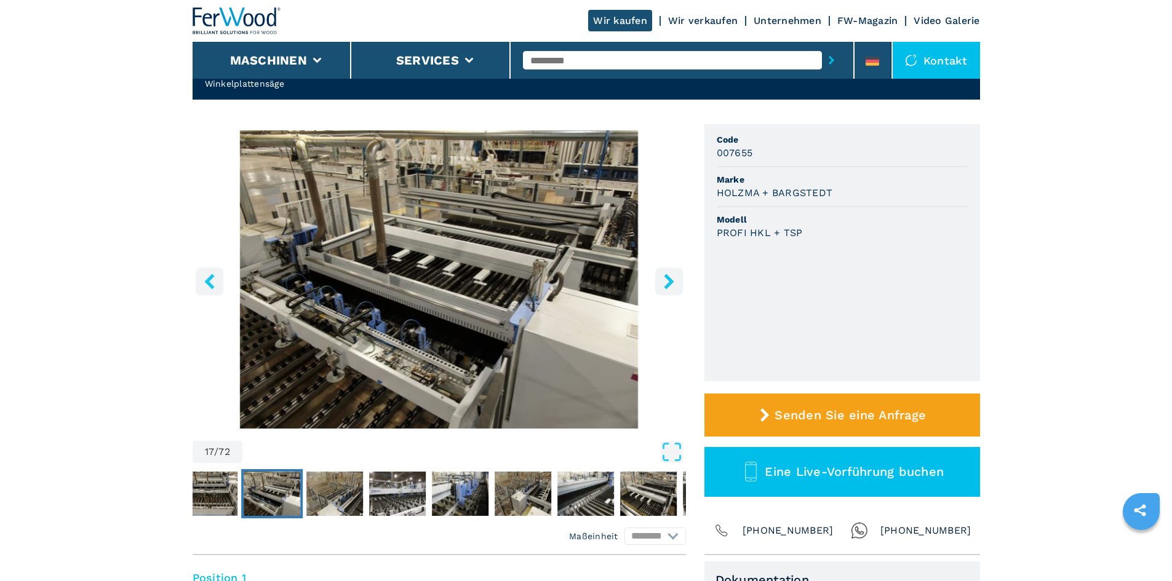
click at [672, 280] on icon "right-button" at bounding box center [669, 281] width 10 height 15
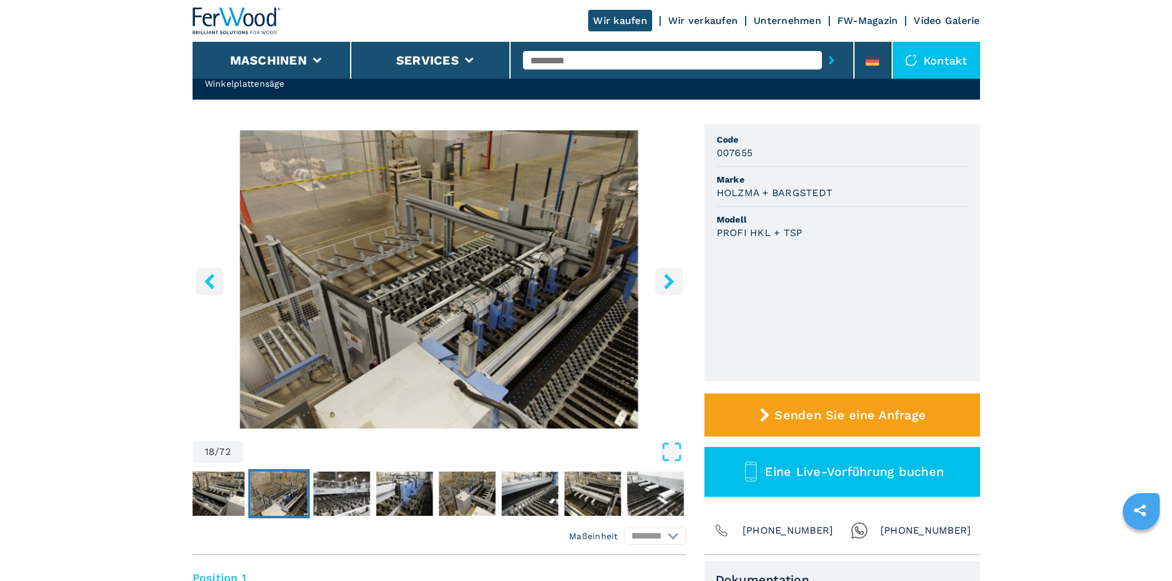
click at [672, 280] on icon "right-button" at bounding box center [669, 281] width 10 height 15
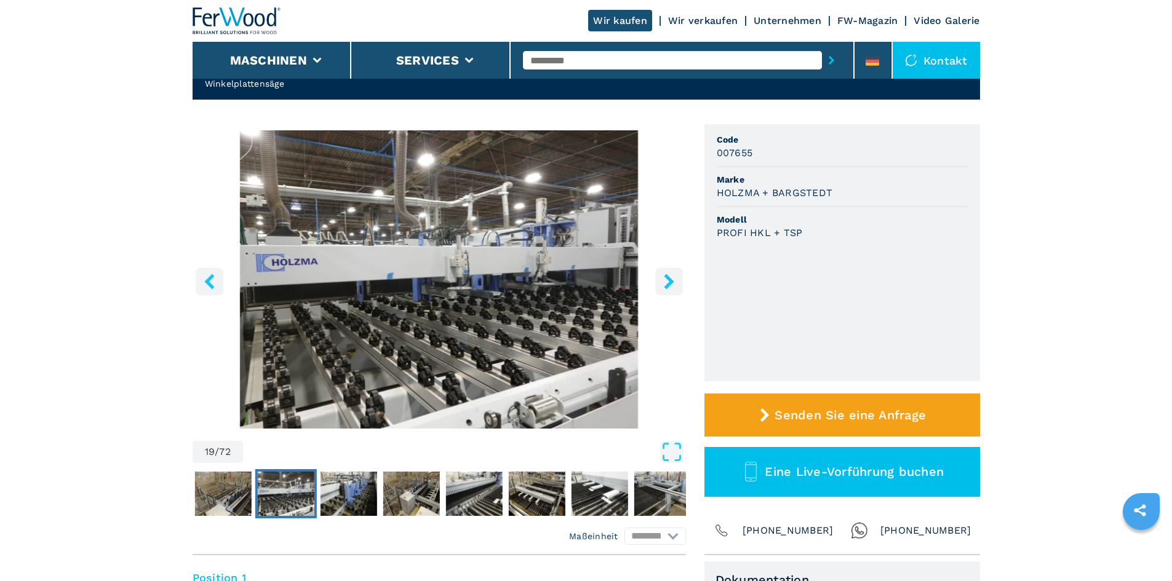
click at [672, 280] on icon "right-button" at bounding box center [669, 281] width 10 height 15
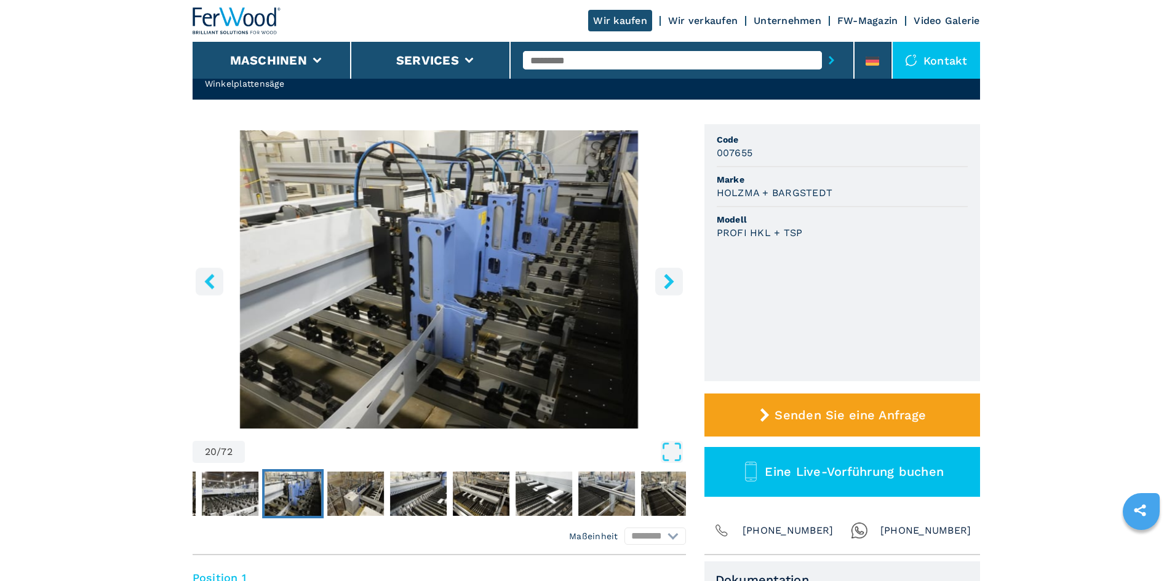
click at [672, 280] on icon "right-button" at bounding box center [669, 281] width 10 height 15
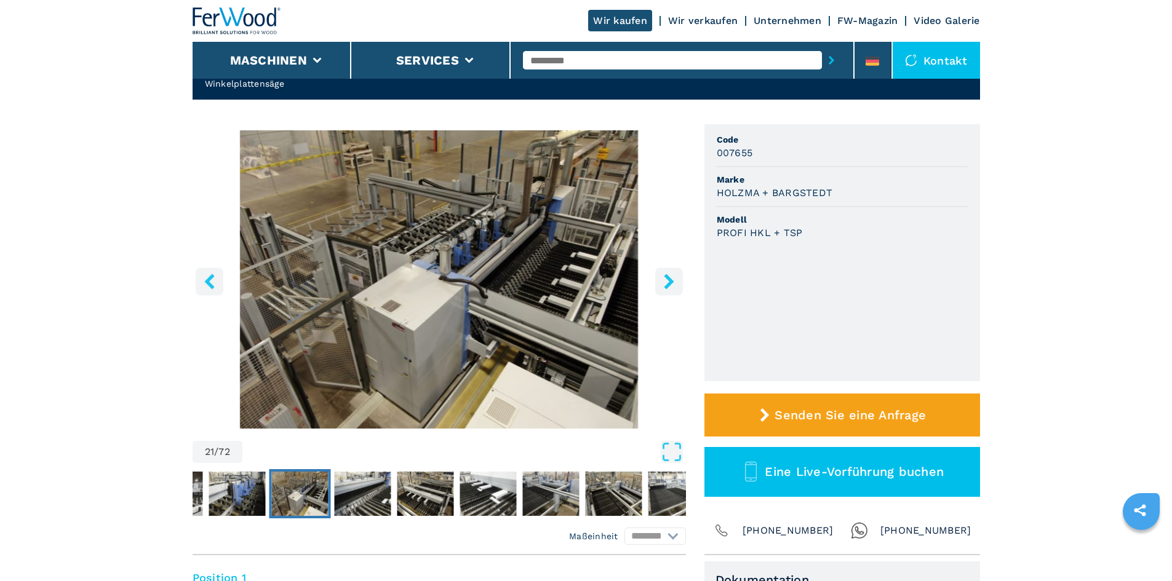
click at [672, 280] on icon "right-button" at bounding box center [669, 281] width 10 height 15
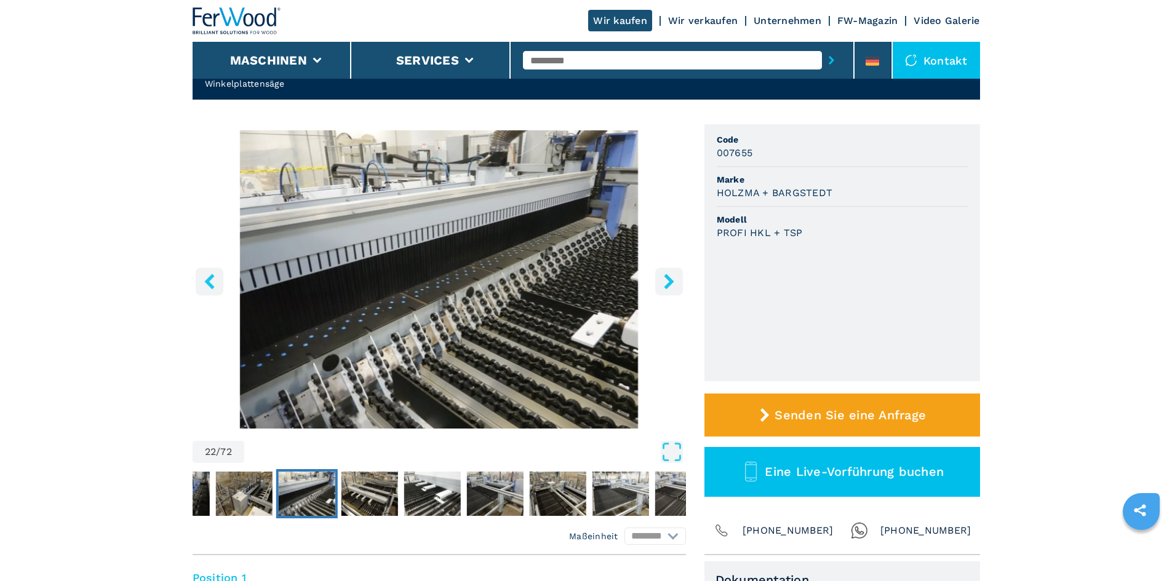
click at [672, 280] on icon "right-button" at bounding box center [669, 281] width 10 height 15
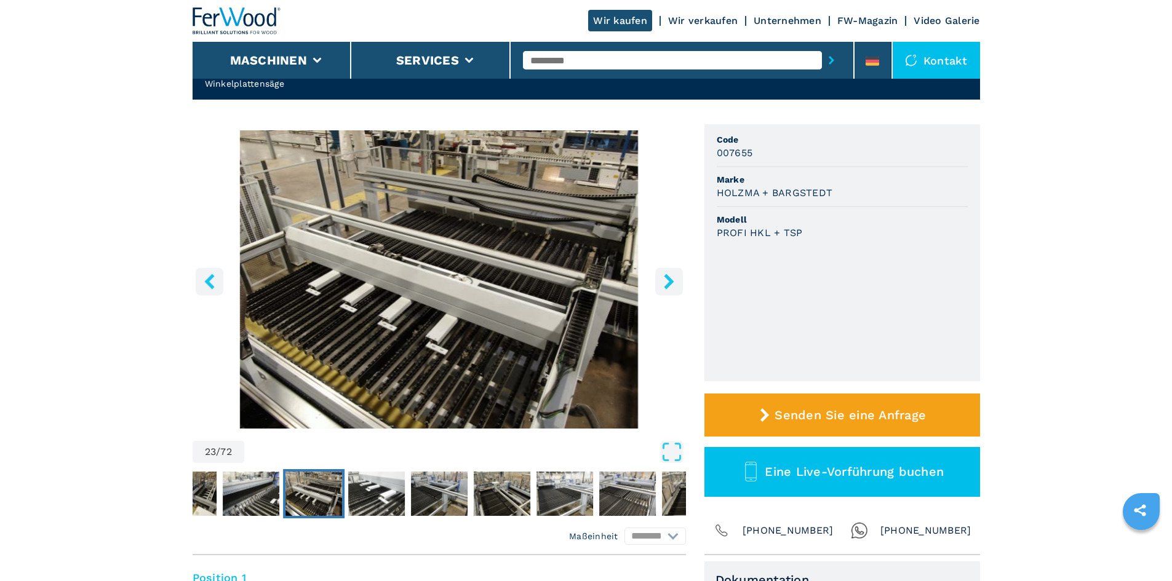
click at [672, 280] on icon "right-button" at bounding box center [669, 281] width 10 height 15
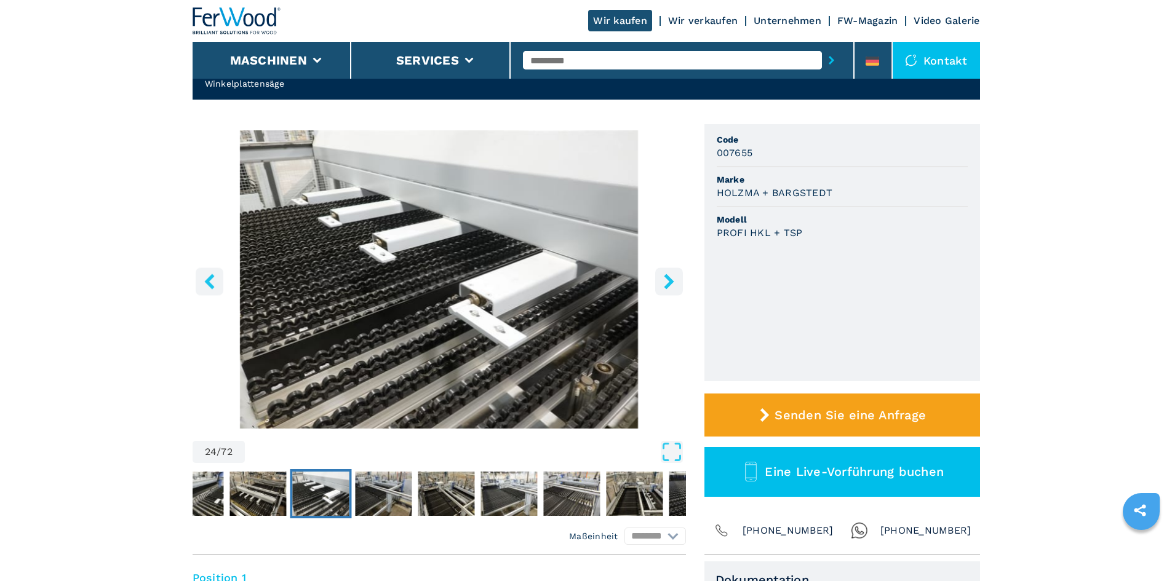
click at [672, 280] on icon "right-button" at bounding box center [669, 281] width 10 height 15
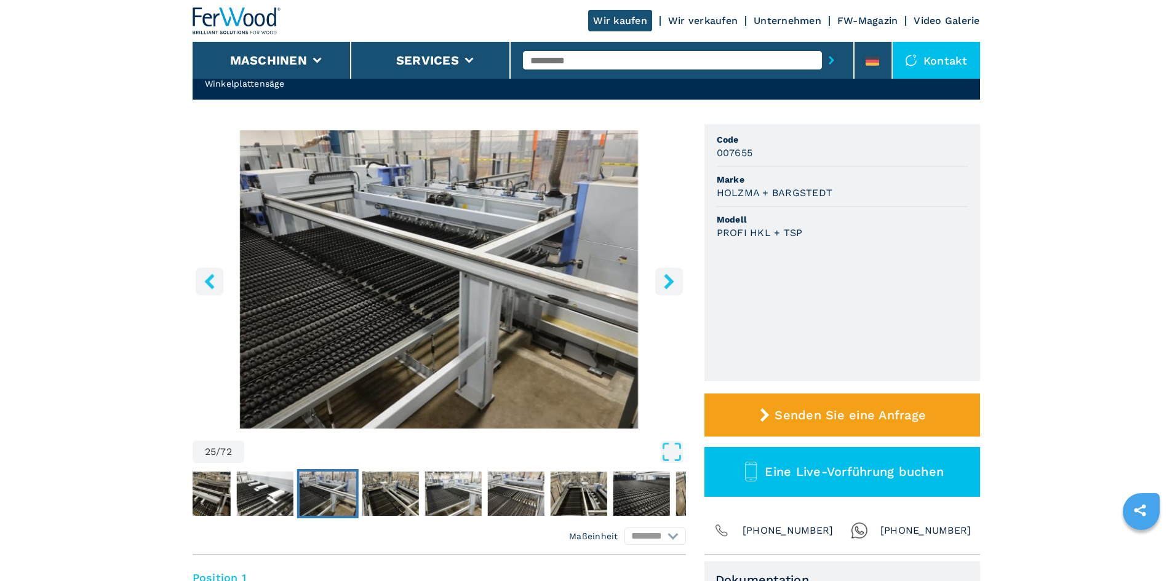
click at [672, 280] on icon "right-button" at bounding box center [669, 281] width 10 height 15
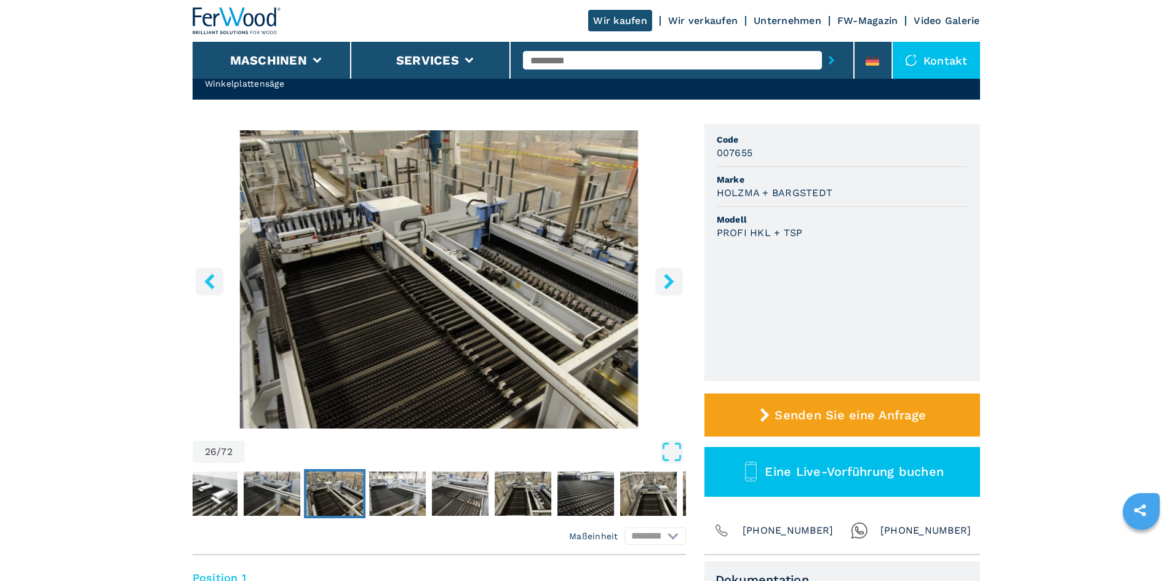
click at [672, 280] on icon "right-button" at bounding box center [669, 281] width 10 height 15
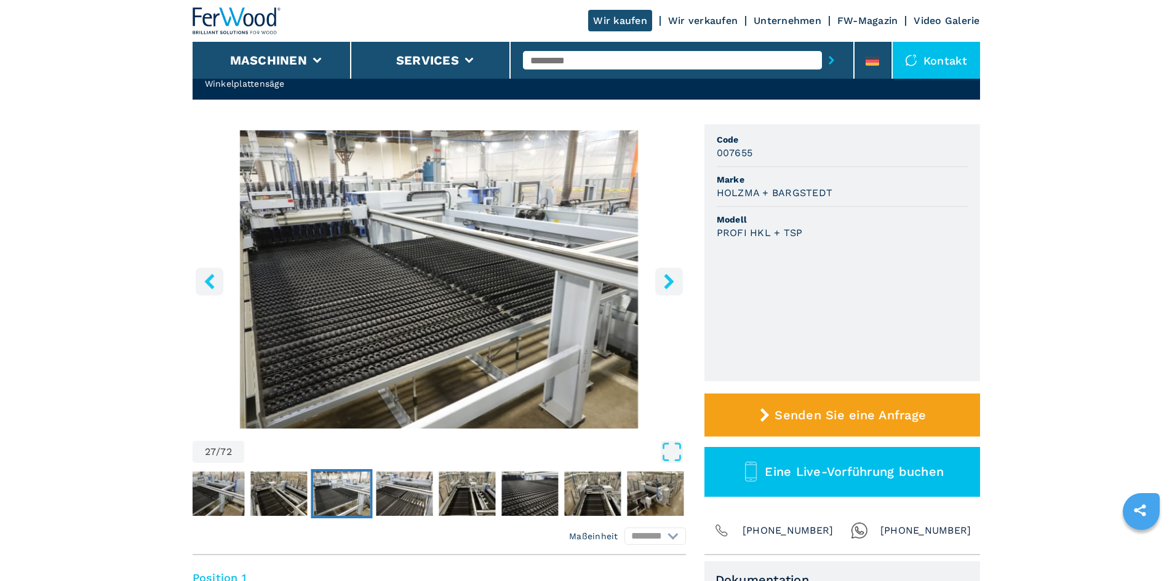
click at [672, 280] on icon "right-button" at bounding box center [669, 281] width 10 height 15
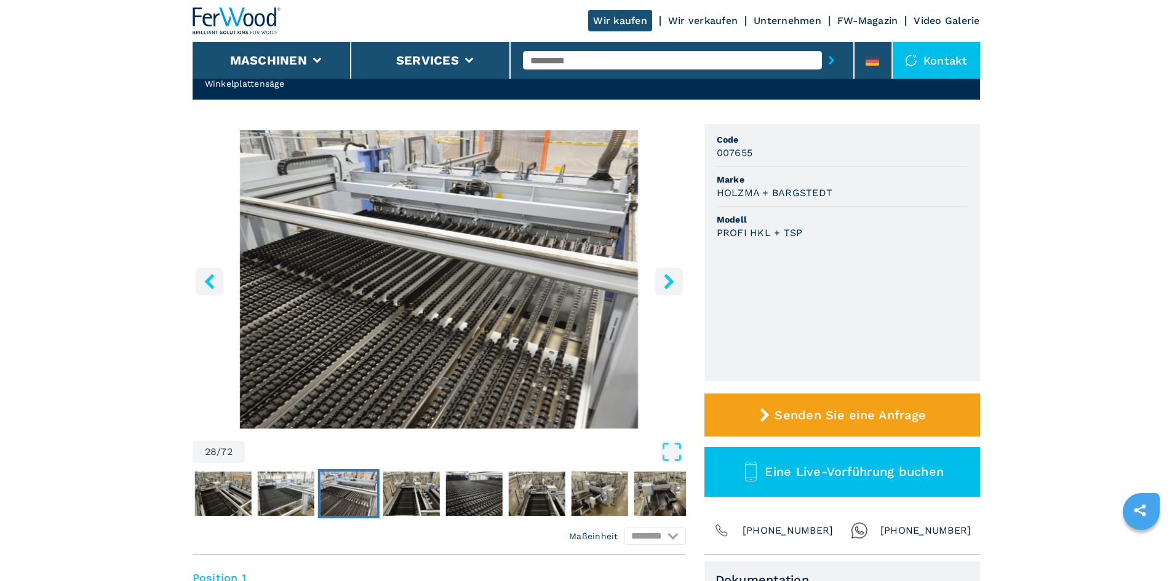
click at [672, 280] on icon "right-button" at bounding box center [669, 281] width 10 height 15
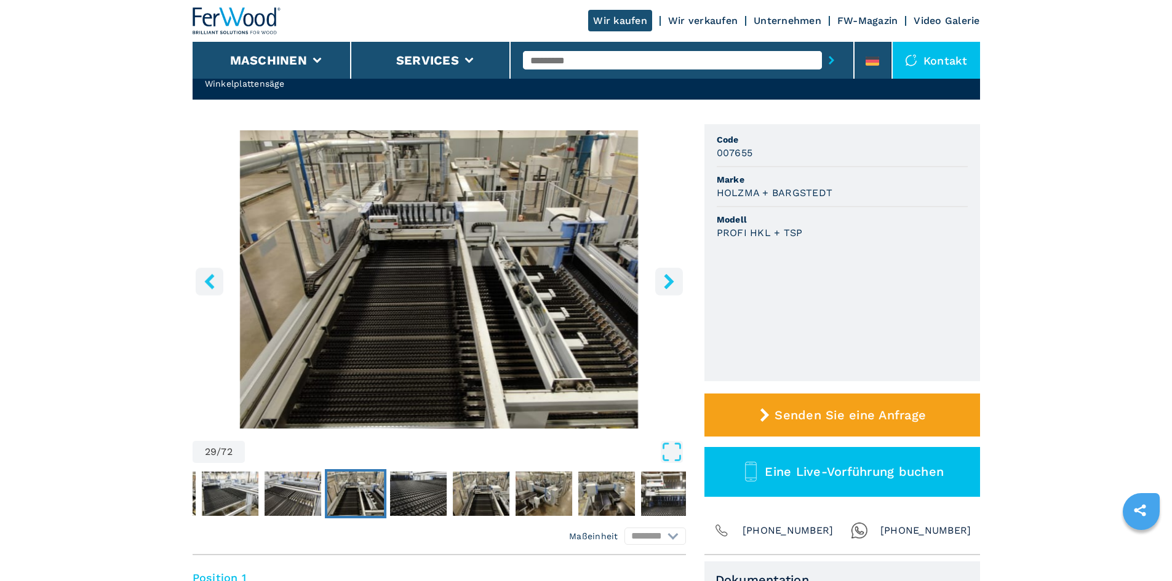
click at [672, 280] on icon "right-button" at bounding box center [669, 281] width 10 height 15
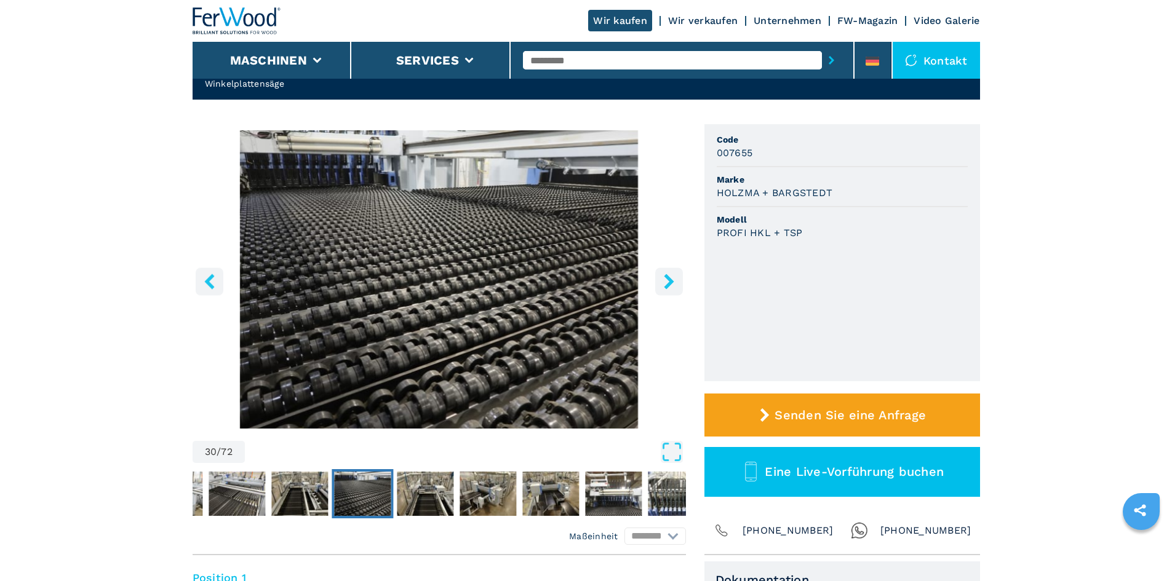
click at [672, 280] on icon "right-button" at bounding box center [669, 281] width 10 height 15
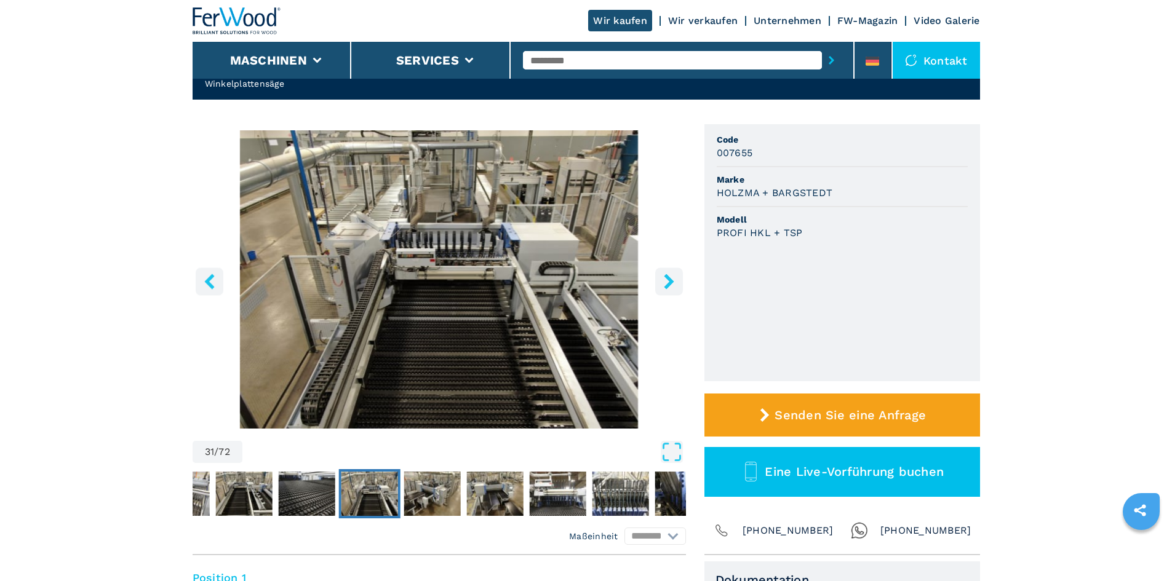
click at [672, 280] on icon "right-button" at bounding box center [669, 281] width 10 height 15
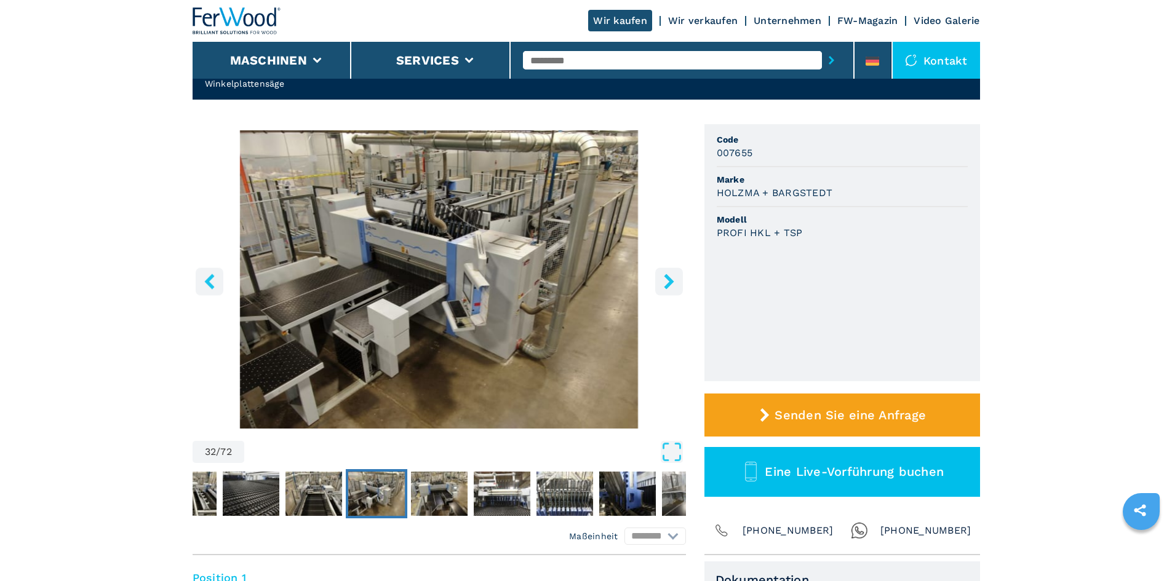
click at [672, 280] on icon "right-button" at bounding box center [669, 281] width 10 height 15
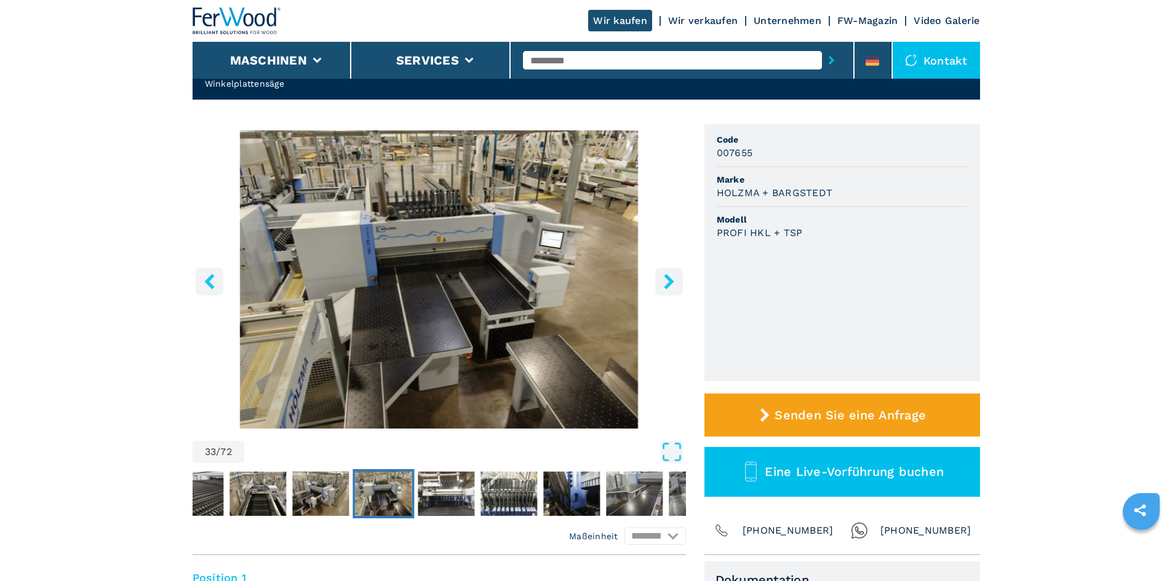
click at [672, 280] on icon "right-button" at bounding box center [669, 281] width 10 height 15
